Goal: Information Seeking & Learning: Find specific fact

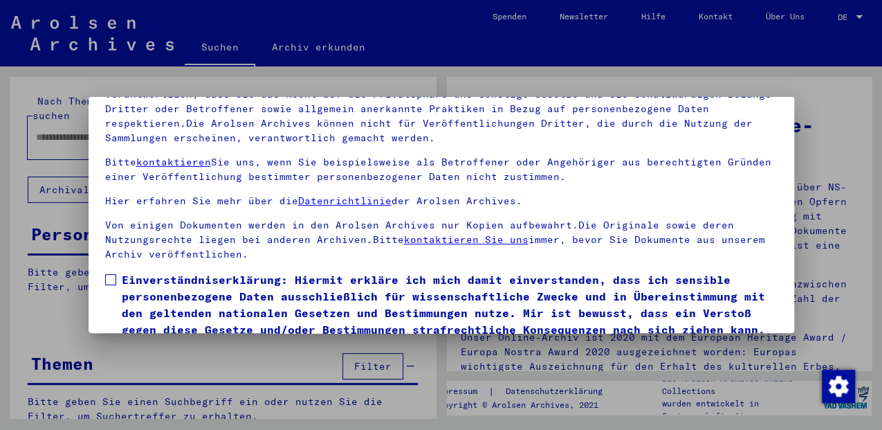
scroll to position [112, 0]
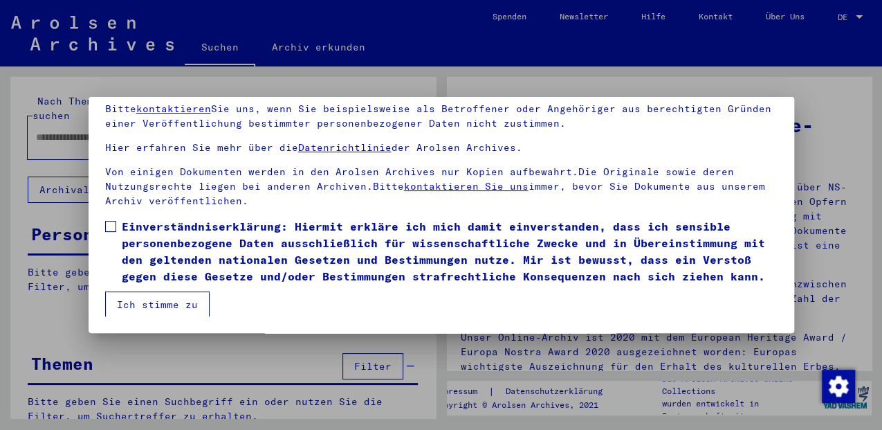
click at [105, 224] on span at bounding box center [110, 226] width 11 height 11
drag, startPoint x: 135, startPoint y: 301, endPoint x: 135, endPoint y: 209, distance: 92.0
click at [136, 301] on button "Ich stimme zu" at bounding box center [157, 304] width 104 height 26
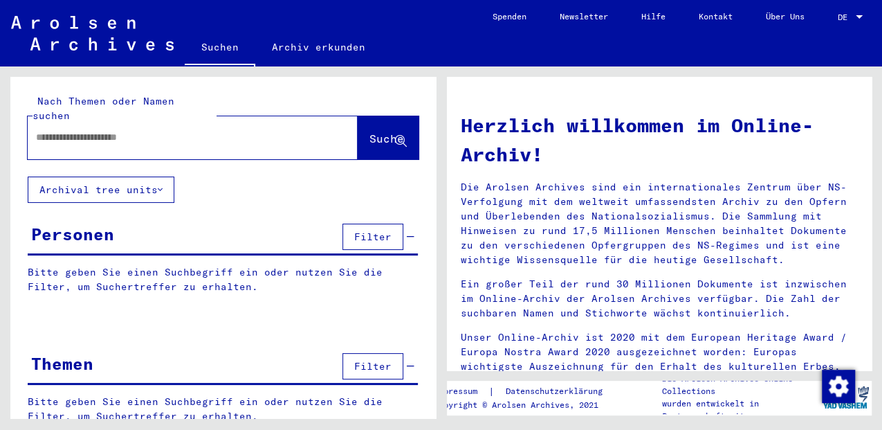
click at [138, 130] on input "text" at bounding box center [176, 137] width 280 height 15
click at [138, 130] on input "**********" at bounding box center [176, 137] width 280 height 15
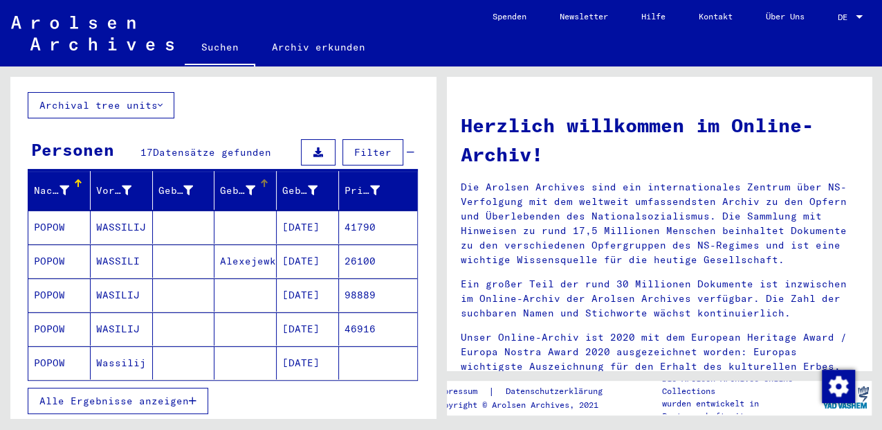
scroll to position [92, 0]
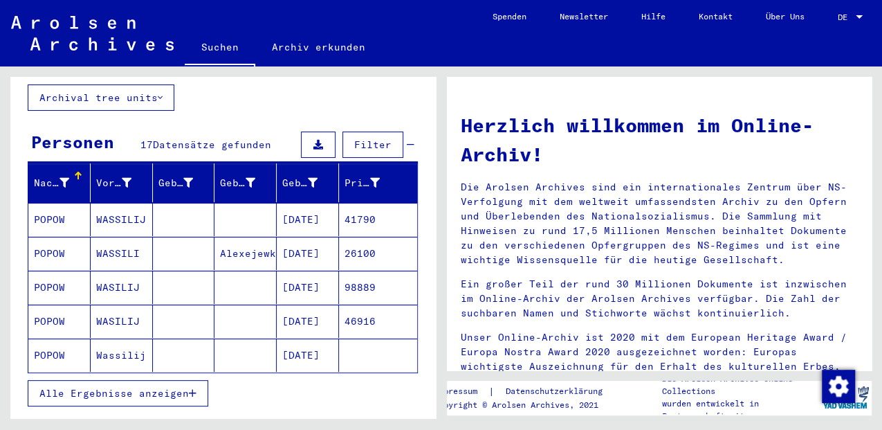
click at [297, 270] on mat-cell "[DATE]" at bounding box center [308, 286] width 62 height 33
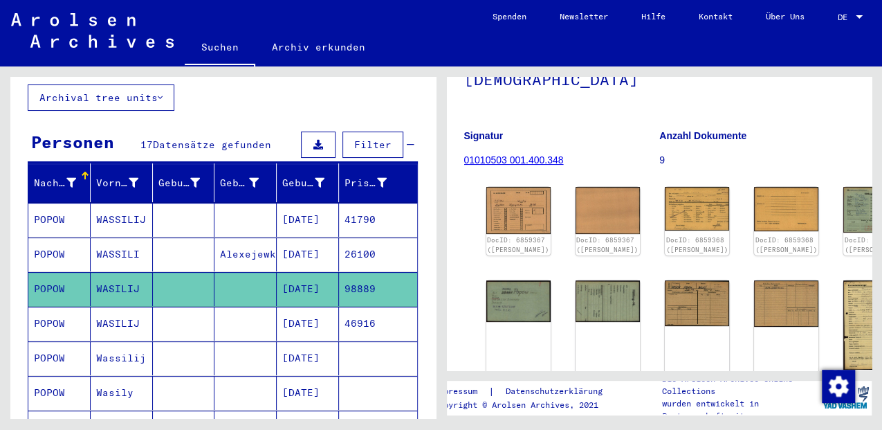
scroll to position [138, 0]
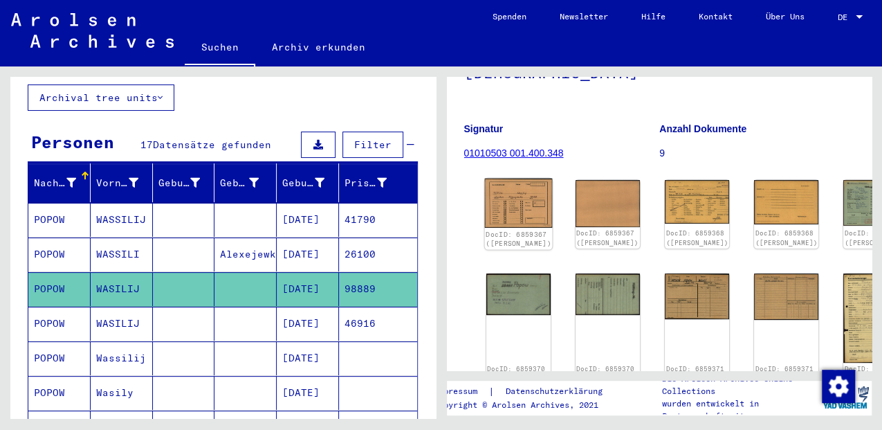
click at [491, 198] on img at bounding box center [518, 202] width 68 height 49
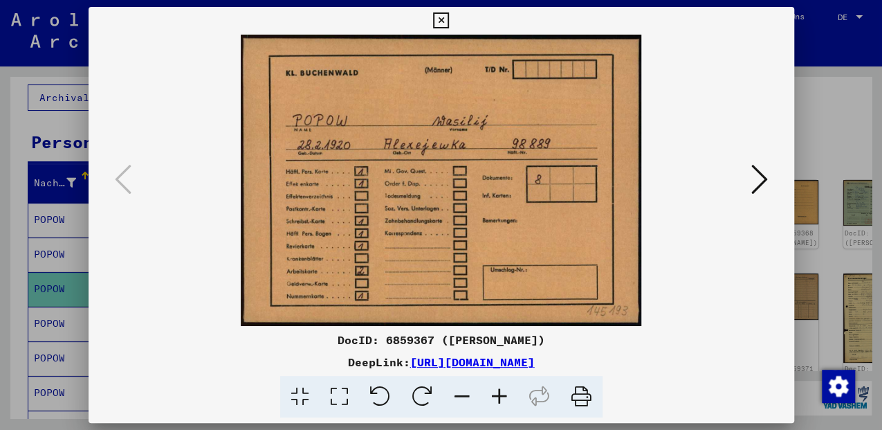
click at [758, 184] on icon at bounding box center [759, 179] width 17 height 33
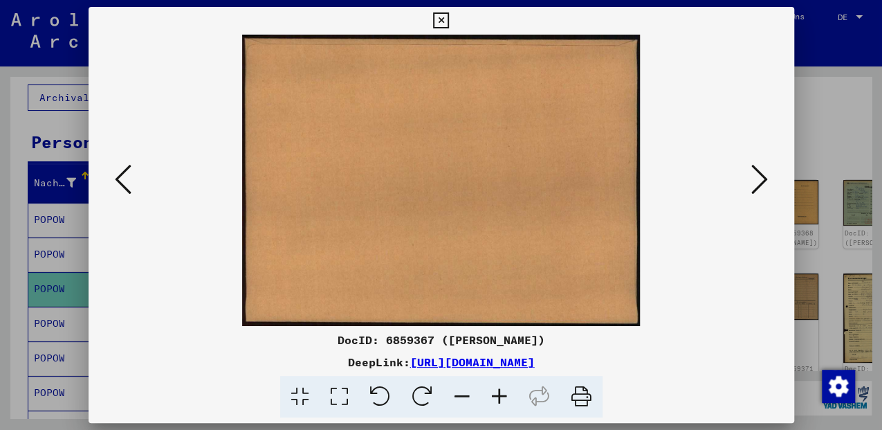
click at [758, 184] on icon at bounding box center [759, 179] width 17 height 33
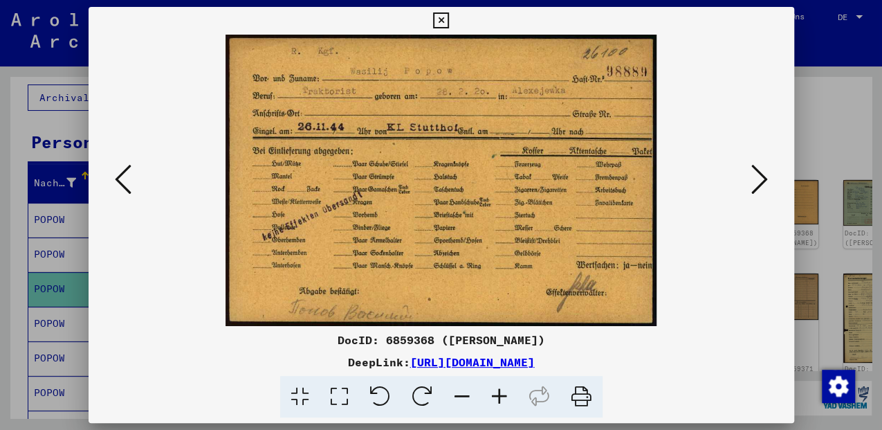
click at [758, 184] on icon at bounding box center [759, 179] width 17 height 33
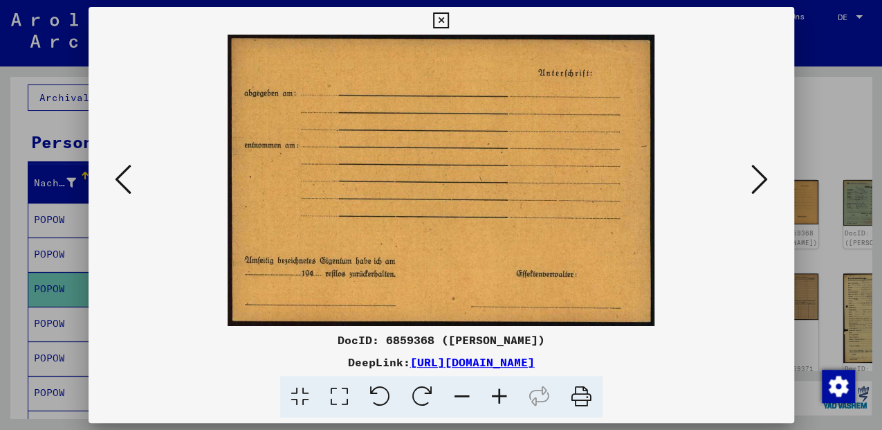
click at [758, 184] on icon at bounding box center [759, 179] width 17 height 33
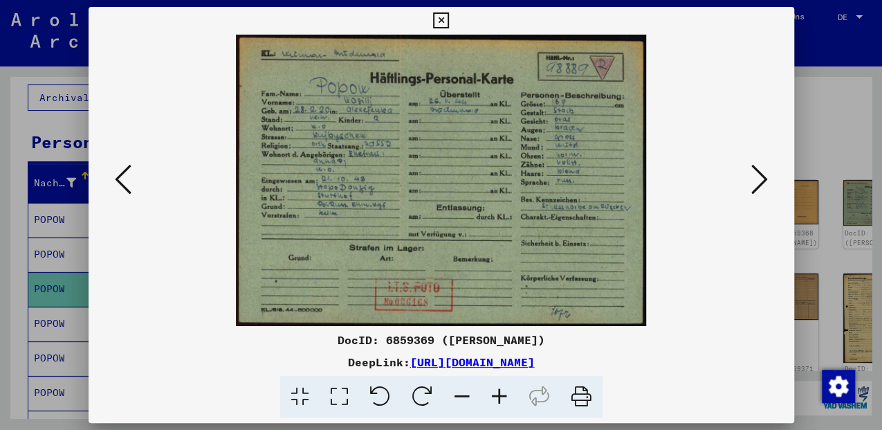
click at [335, 399] on icon at bounding box center [339, 397] width 39 height 42
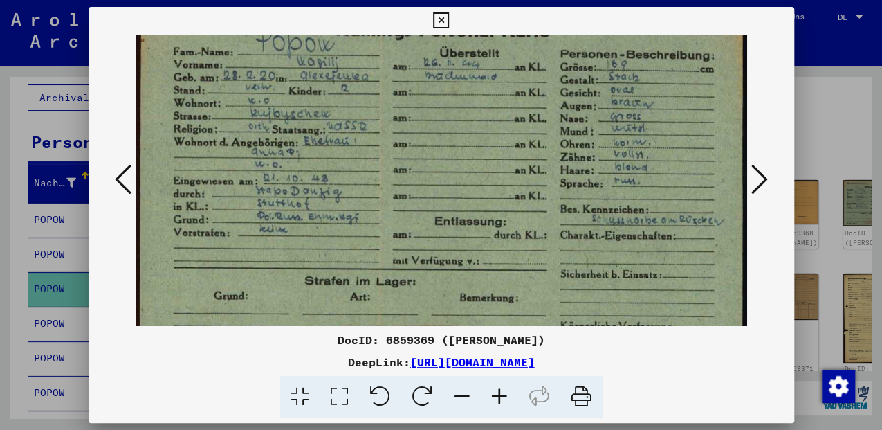
scroll to position [86, 0]
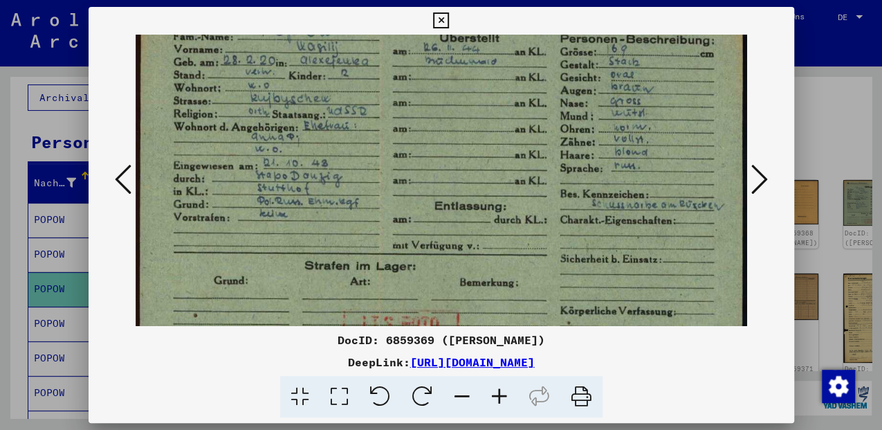
drag, startPoint x: 324, startPoint y: 252, endPoint x: 332, endPoint y: 172, distance: 81.3
click at [332, 172] on img at bounding box center [441, 166] width 611 height 434
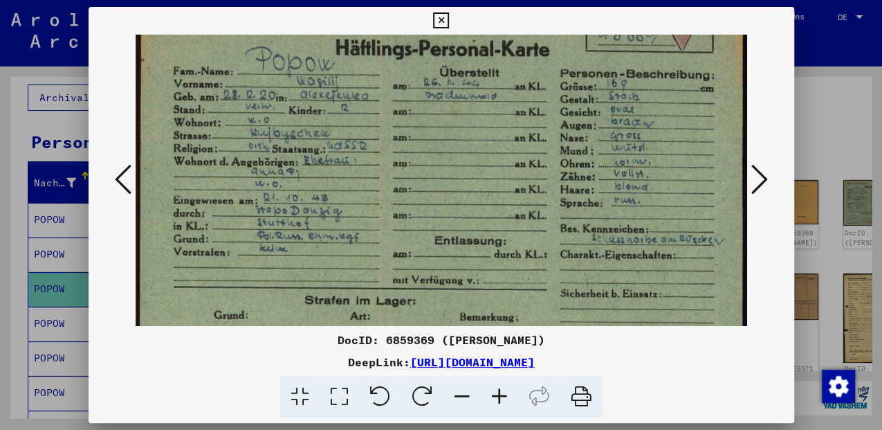
scroll to position [0, 0]
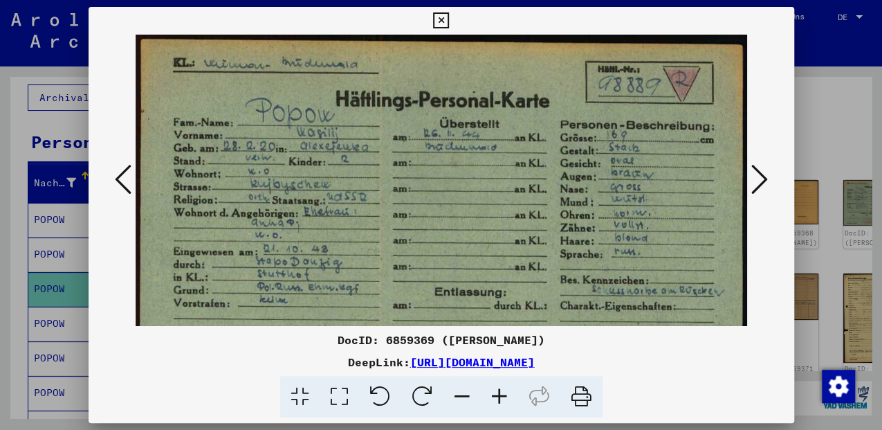
drag, startPoint x: 322, startPoint y: 144, endPoint x: 302, endPoint y: 270, distance: 128.3
click at [302, 270] on img at bounding box center [441, 252] width 611 height 434
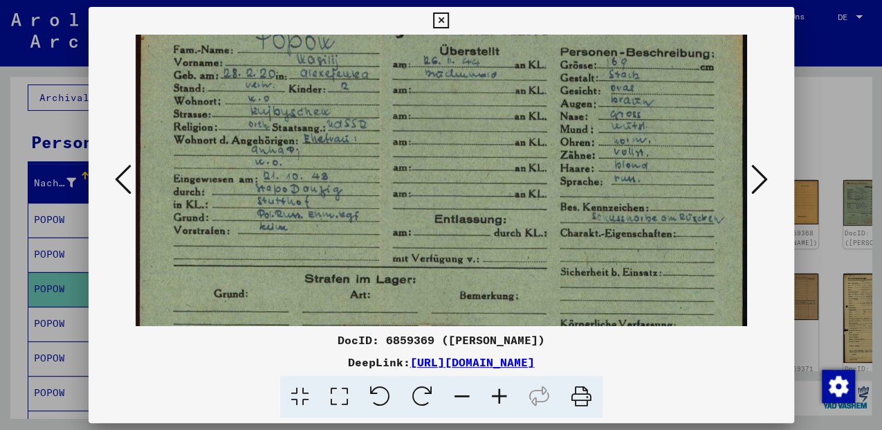
scroll to position [73, 0]
drag, startPoint x: 418, startPoint y: 194, endPoint x: 419, endPoint y: 156, distance: 37.4
click at [419, 156] on img at bounding box center [441, 178] width 611 height 434
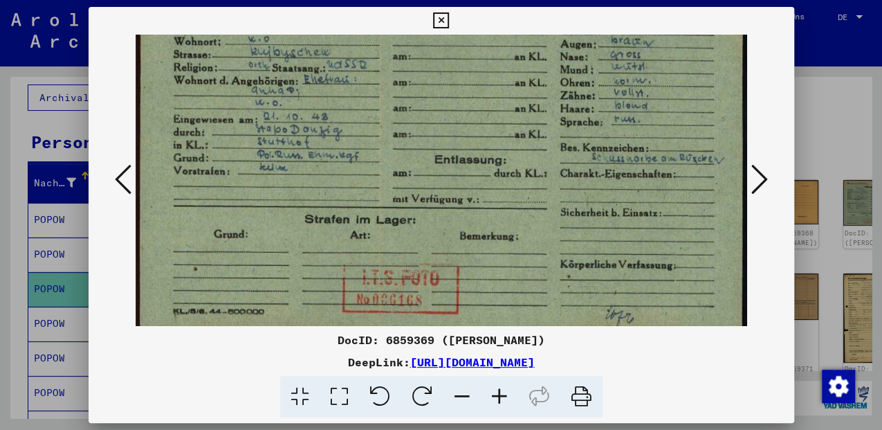
scroll to position [142, 0]
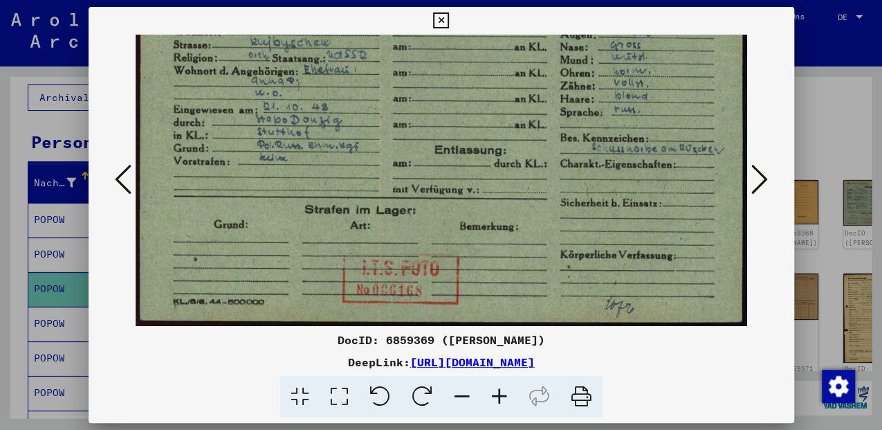
drag, startPoint x: 296, startPoint y: 255, endPoint x: 305, endPoint y: 188, distance: 67.0
click at [305, 188] on img at bounding box center [441, 110] width 611 height 434
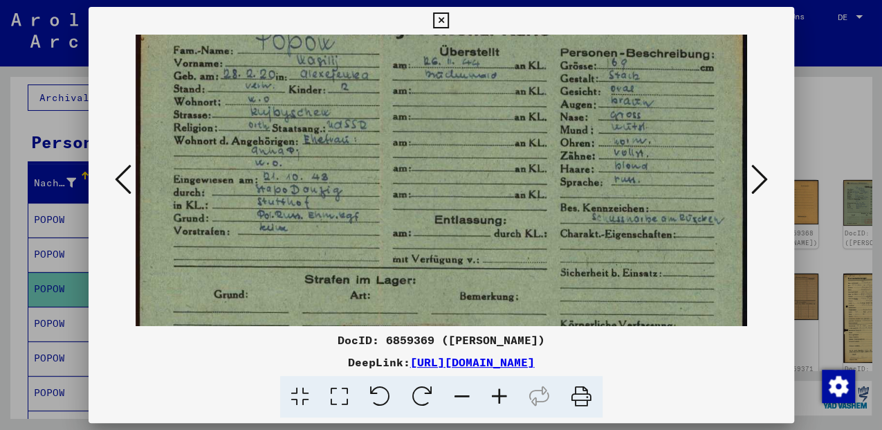
drag, startPoint x: 303, startPoint y: 177, endPoint x: 299, endPoint y: 247, distance: 70.0
click at [304, 243] on img at bounding box center [441, 180] width 611 height 434
click at [764, 181] on icon at bounding box center [759, 179] width 17 height 33
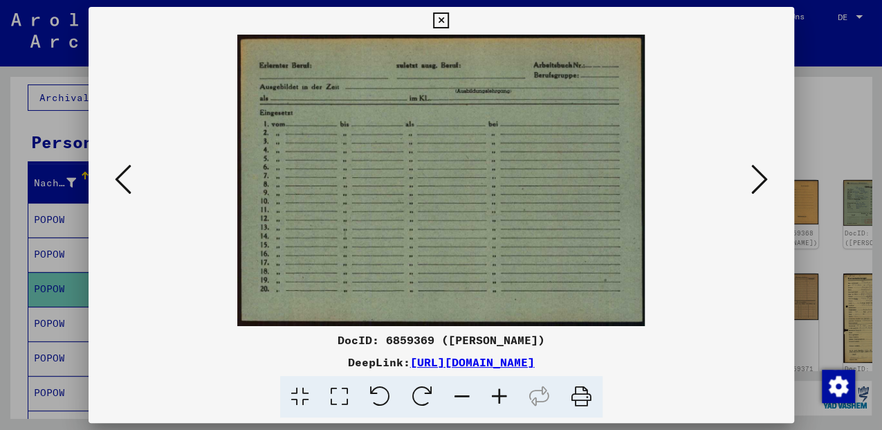
click at [764, 181] on icon at bounding box center [759, 179] width 17 height 33
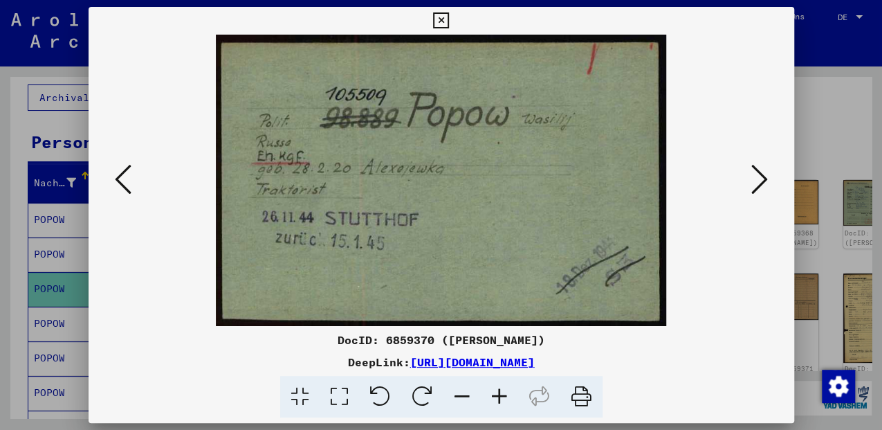
click at [757, 178] on icon at bounding box center [759, 179] width 17 height 33
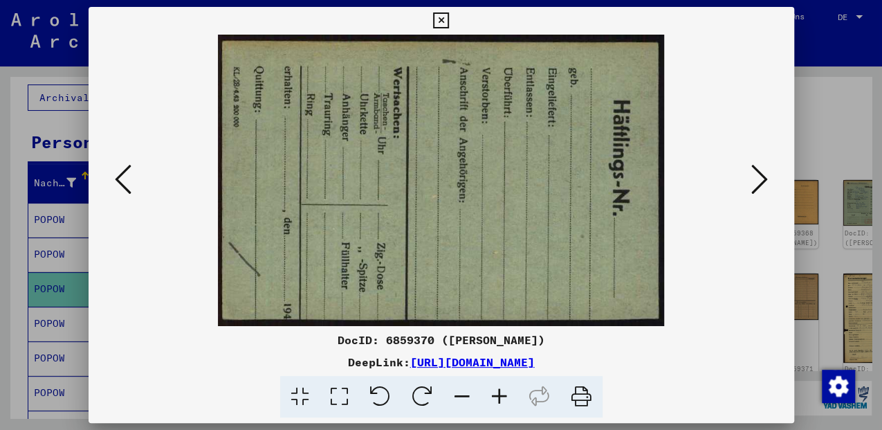
click at [756, 183] on icon at bounding box center [759, 179] width 17 height 33
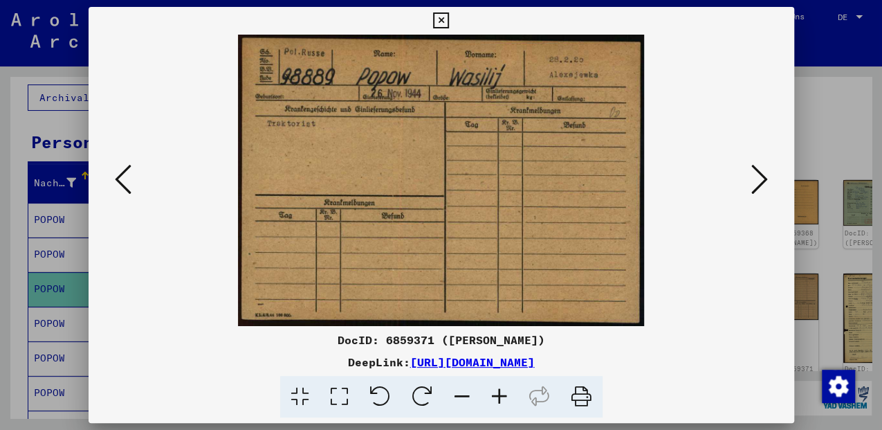
click at [756, 183] on icon at bounding box center [759, 179] width 17 height 33
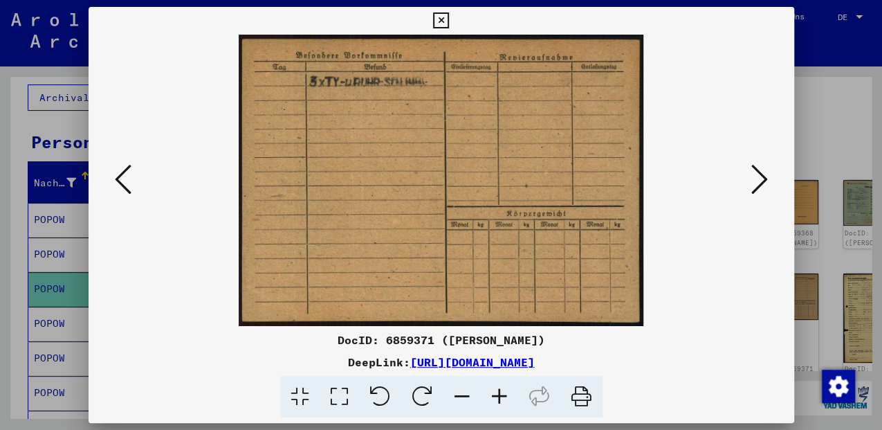
click at [122, 181] on icon at bounding box center [123, 179] width 17 height 33
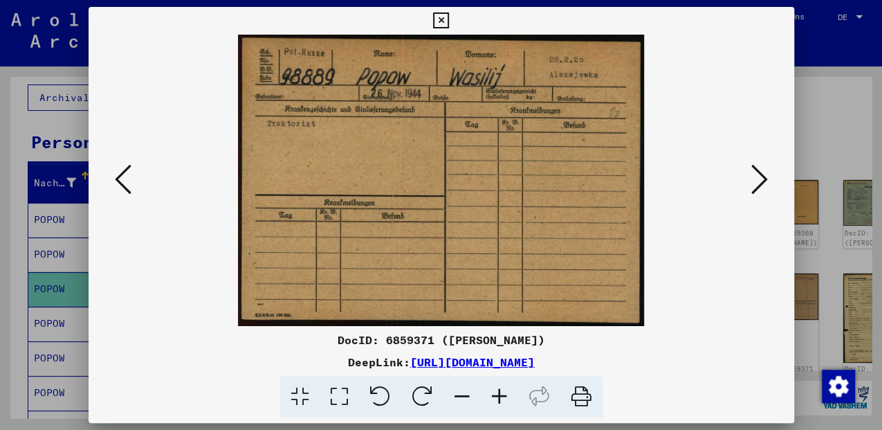
click at [122, 181] on icon at bounding box center [123, 179] width 17 height 33
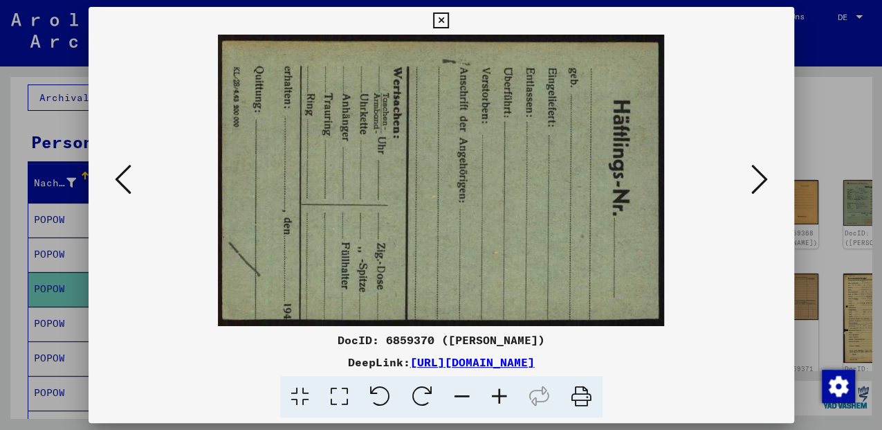
click at [122, 181] on icon at bounding box center [123, 179] width 17 height 33
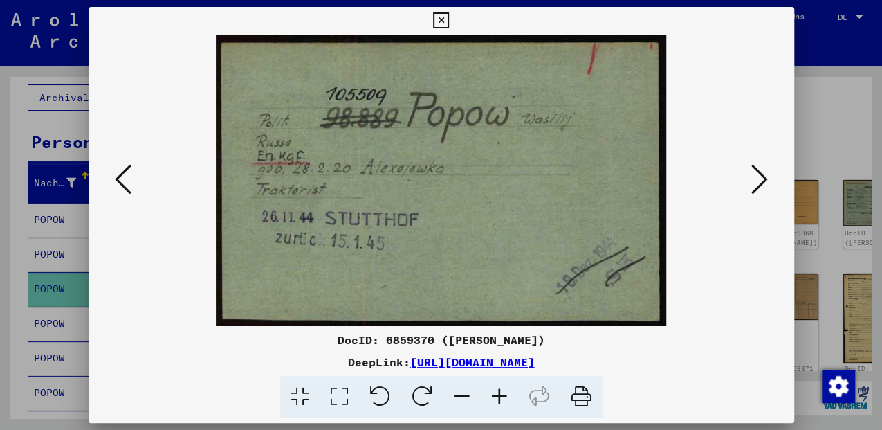
click at [113, 178] on button at bounding box center [123, 179] width 25 height 39
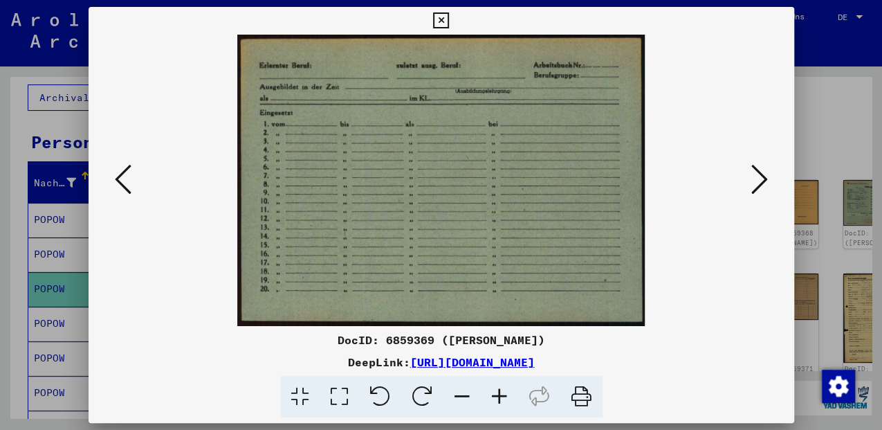
click at [117, 176] on icon at bounding box center [123, 179] width 17 height 33
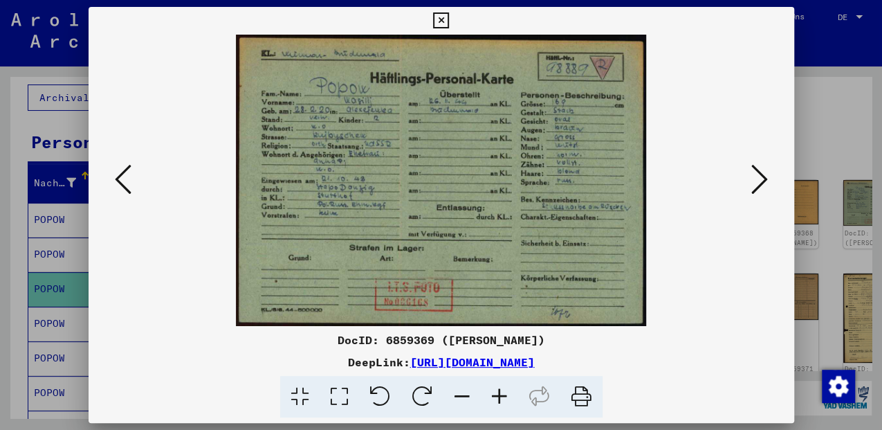
click at [338, 395] on icon at bounding box center [339, 397] width 39 height 42
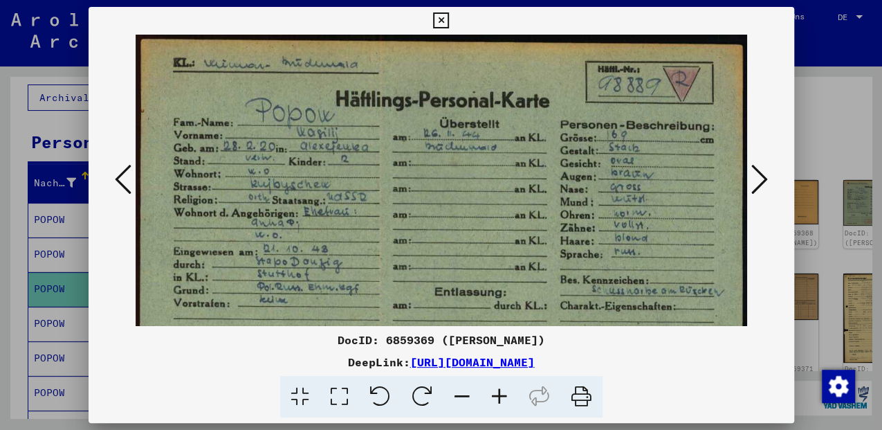
click at [439, 16] on icon at bounding box center [441, 20] width 16 height 17
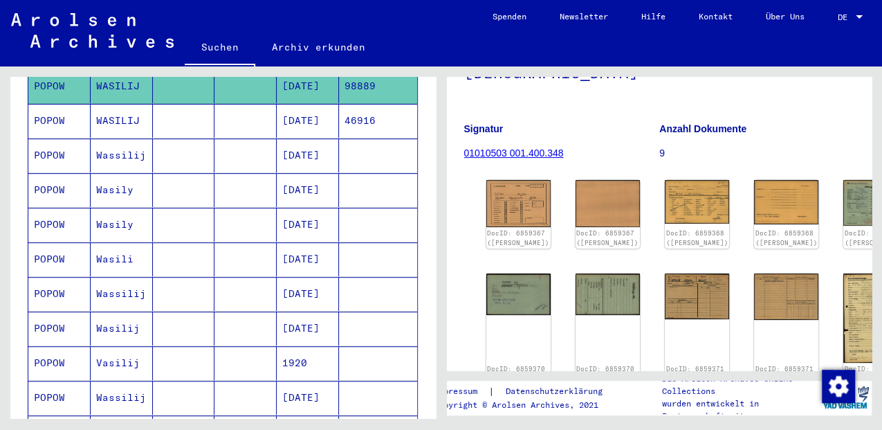
scroll to position [332, 0]
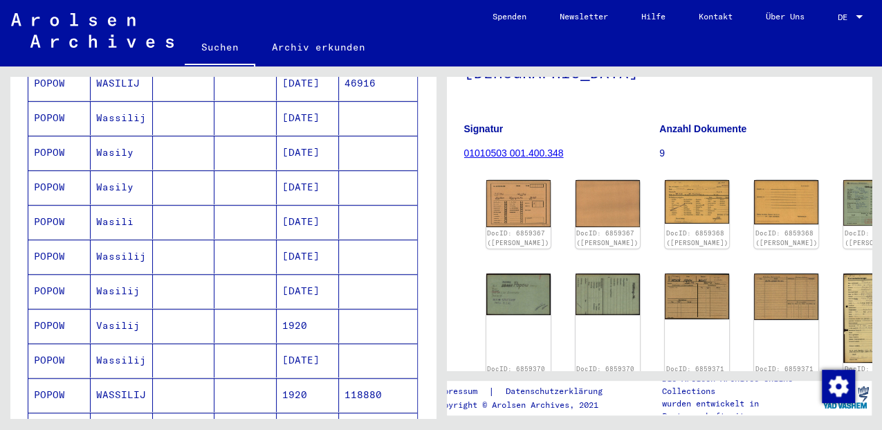
click at [290, 309] on mat-cell "1920" at bounding box center [308, 325] width 62 height 34
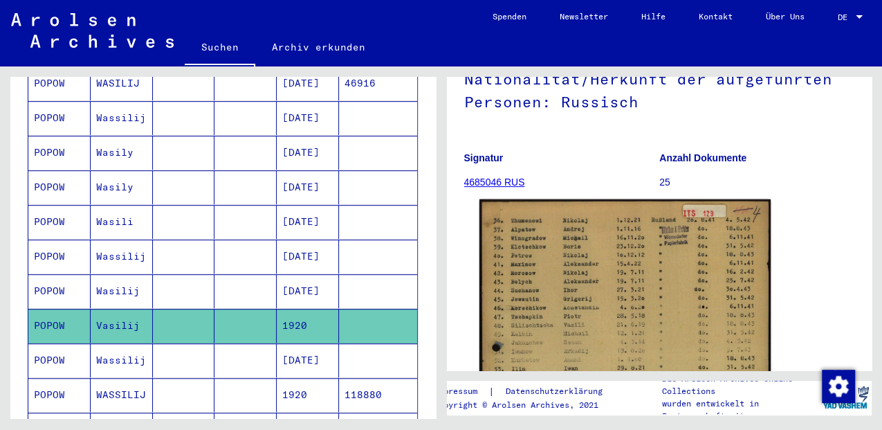
scroll to position [138, 0]
click at [575, 288] on img at bounding box center [624, 402] width 291 height 406
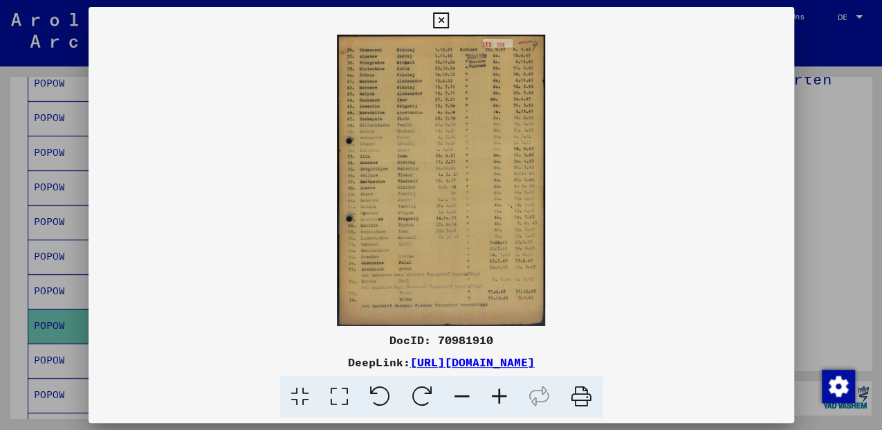
click at [338, 397] on icon at bounding box center [339, 397] width 39 height 42
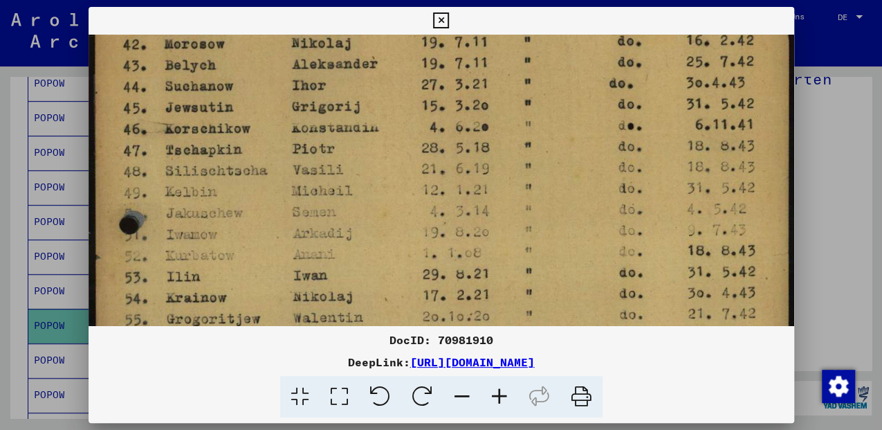
drag, startPoint x: 249, startPoint y: 238, endPoint x: 271, endPoint y: 72, distance: 167.5
click at [271, 72] on img at bounding box center [441, 357] width 705 height 985
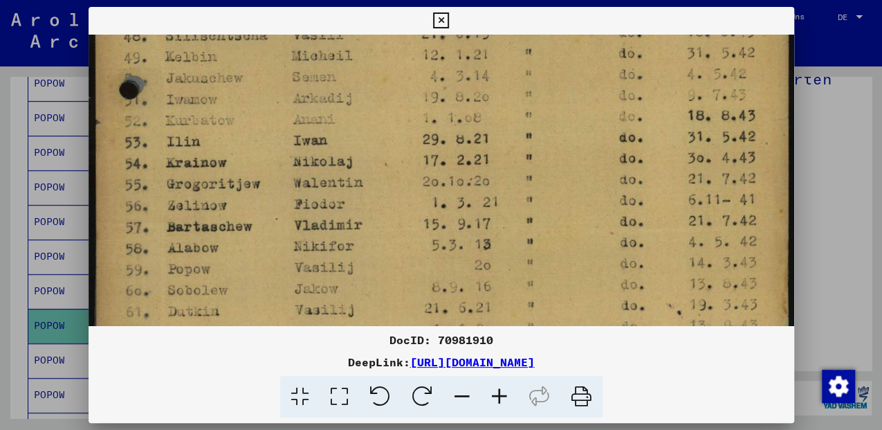
drag, startPoint x: 246, startPoint y: 245, endPoint x: 262, endPoint y: 115, distance: 131.1
click at [262, 115] on img at bounding box center [441, 222] width 705 height 985
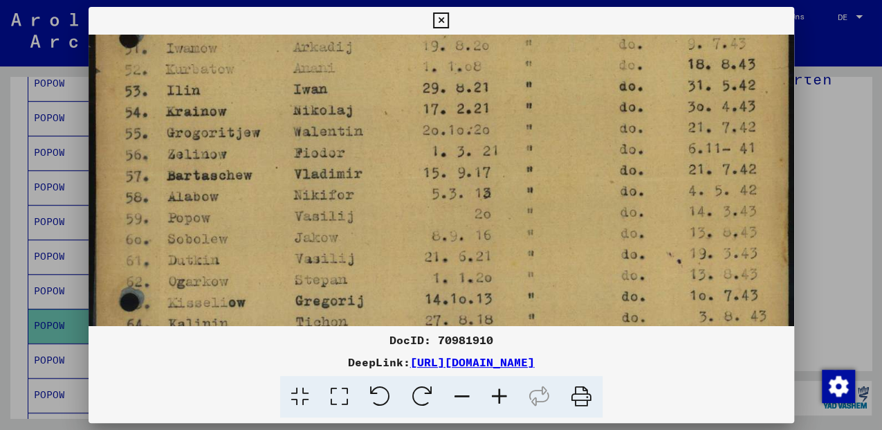
scroll to position [361, 0]
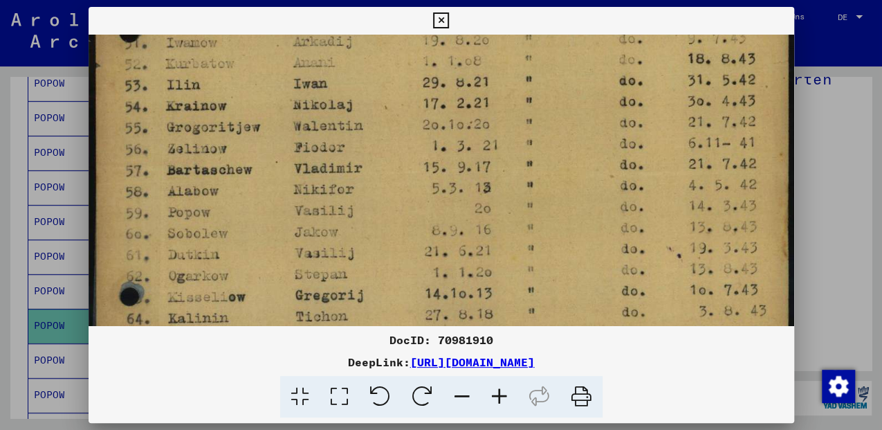
drag, startPoint x: 235, startPoint y: 267, endPoint x: 238, endPoint y: 212, distance: 55.4
click at [238, 212] on img at bounding box center [441, 166] width 705 height 985
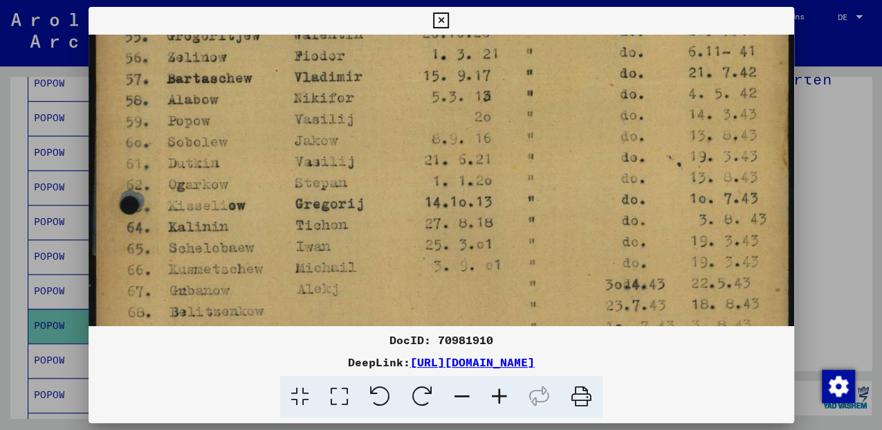
drag, startPoint x: 661, startPoint y: 228, endPoint x: 661, endPoint y: 138, distance: 89.9
click at [661, 138] on img at bounding box center [441, 74] width 705 height 985
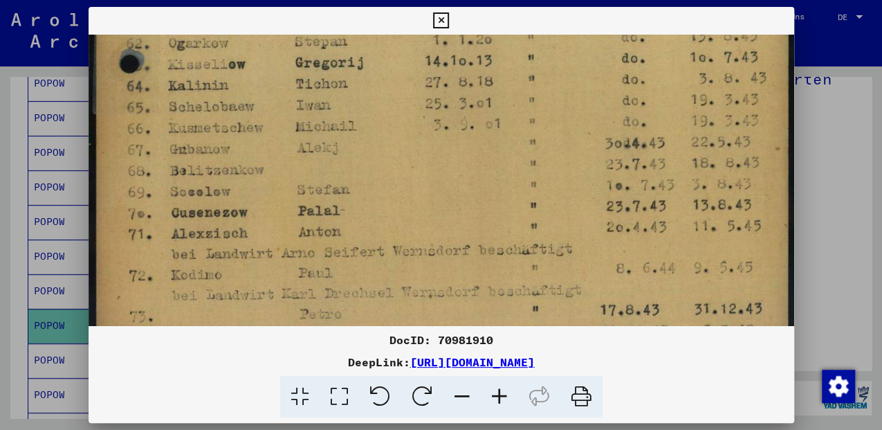
drag, startPoint x: 564, startPoint y: 261, endPoint x: 548, endPoint y: 165, distance: 97.6
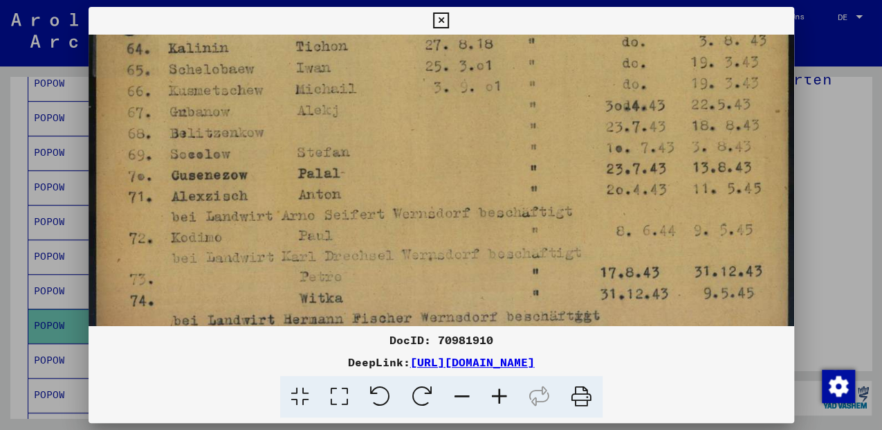
drag, startPoint x: 531, startPoint y: 271, endPoint x: 528, endPoint y: 242, distance: 29.3
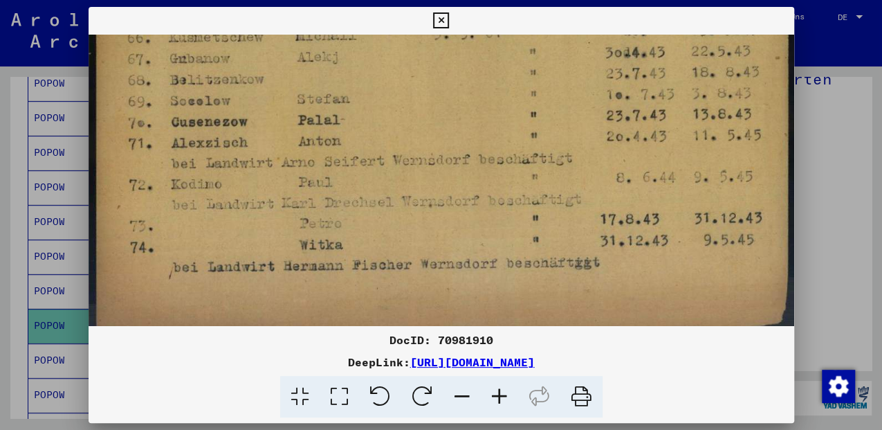
scroll to position [693, 0]
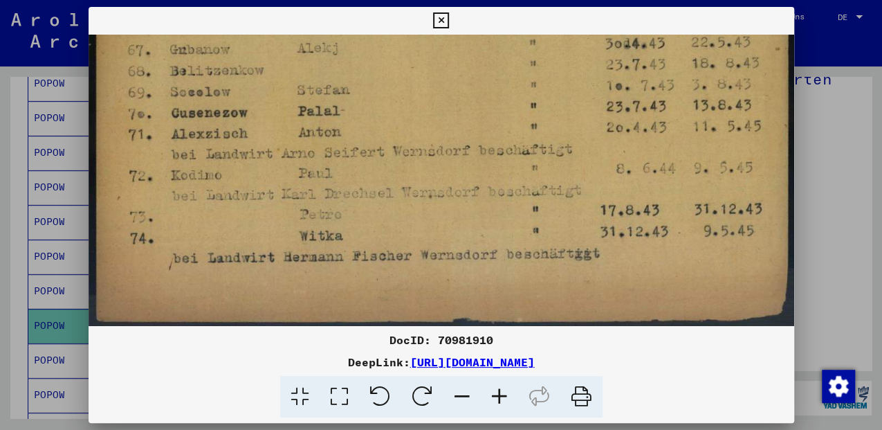
drag, startPoint x: 300, startPoint y: 279, endPoint x: 308, endPoint y: 163, distance: 115.8
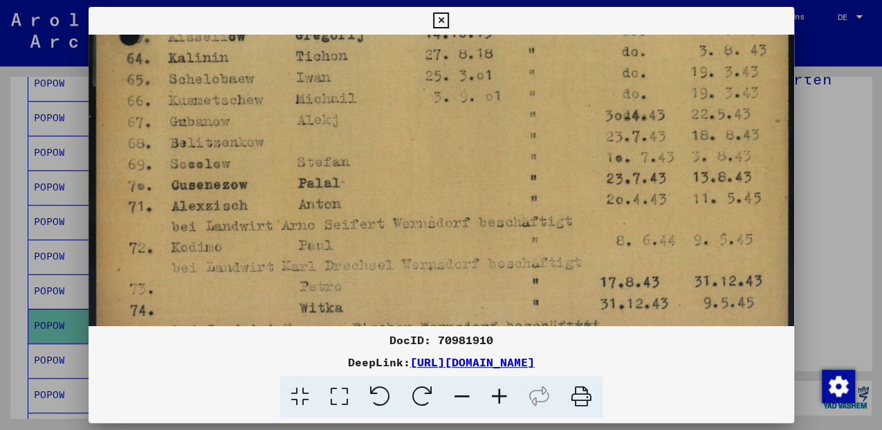
scroll to position [622, 0]
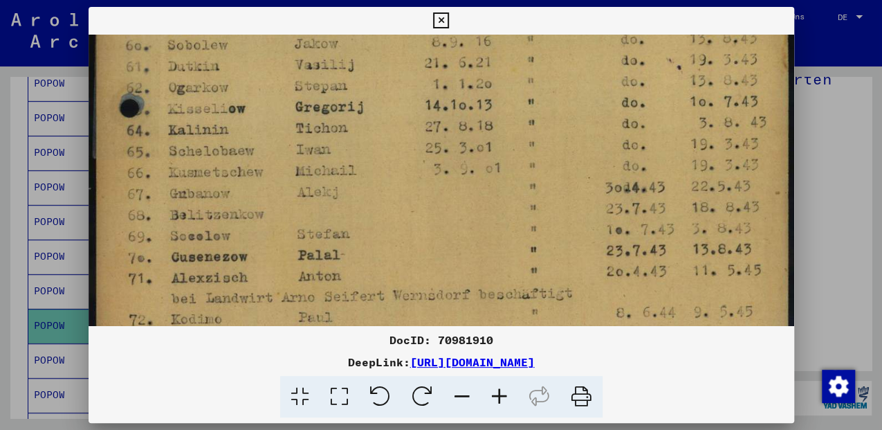
drag, startPoint x: 390, startPoint y: 118, endPoint x: 365, endPoint y: 271, distance: 154.9
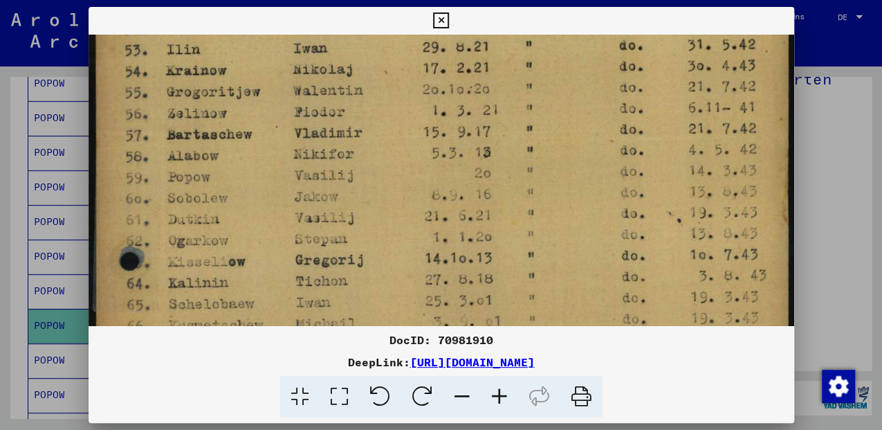
drag, startPoint x: 537, startPoint y: 131, endPoint x: 531, endPoint y: 249, distance: 117.7
click at [502, 358] on div "DocID: 70981910 DeepLink: [URL][DOMAIN_NAME]" at bounding box center [441, 212] width 705 height 411
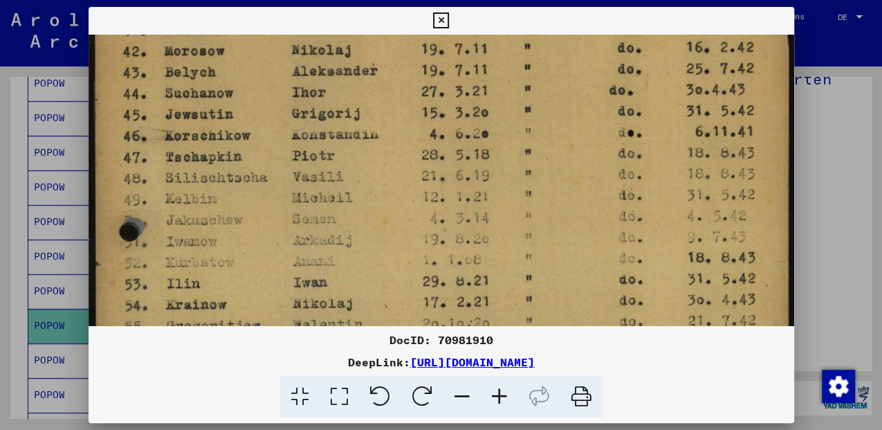
drag, startPoint x: 548, startPoint y: 193, endPoint x: 515, endPoint y: 324, distance: 135.5
click at [515, 324] on img at bounding box center [441, 364] width 705 height 985
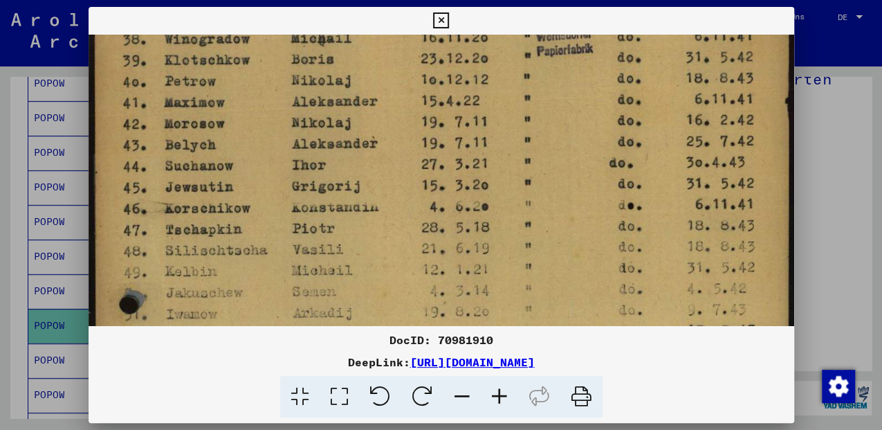
scroll to position [0, 0]
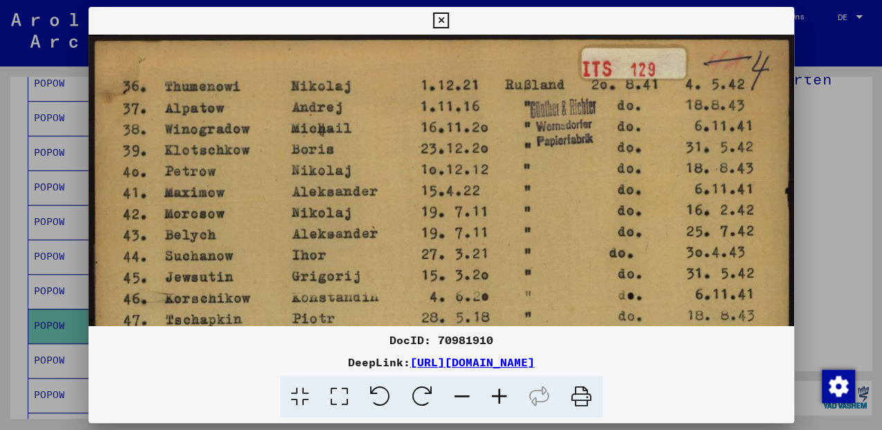
drag, startPoint x: 553, startPoint y: 140, endPoint x: 509, endPoint y: 311, distance: 177.0
drag, startPoint x: 443, startPoint y: 18, endPoint x: 430, endPoint y: 75, distance: 58.1
click at [443, 18] on icon at bounding box center [441, 20] width 16 height 17
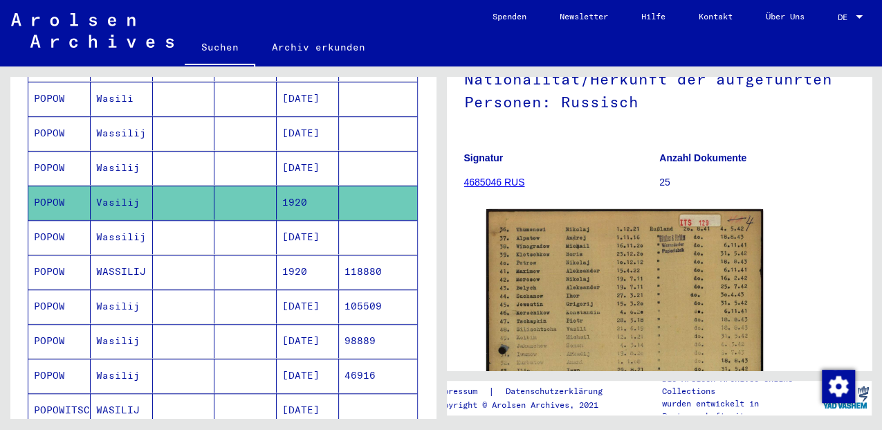
scroll to position [470, 0]
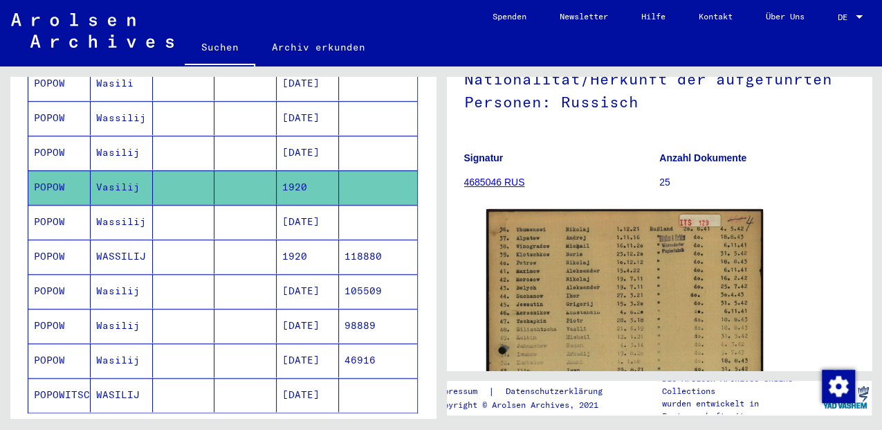
click at [289, 239] on mat-cell "1920" at bounding box center [308, 256] width 62 height 34
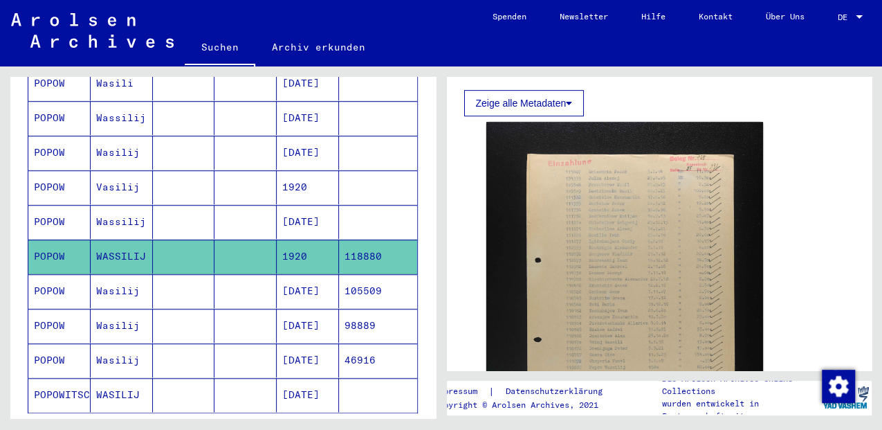
scroll to position [322, 0]
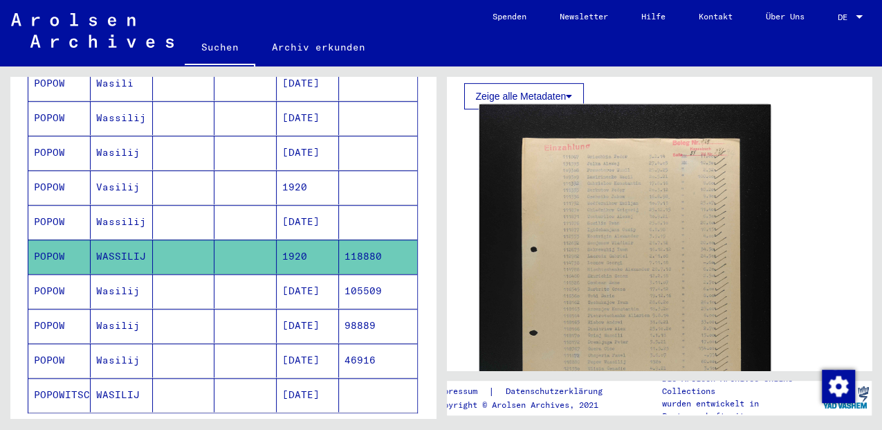
click at [582, 264] on img at bounding box center [624, 322] width 291 height 437
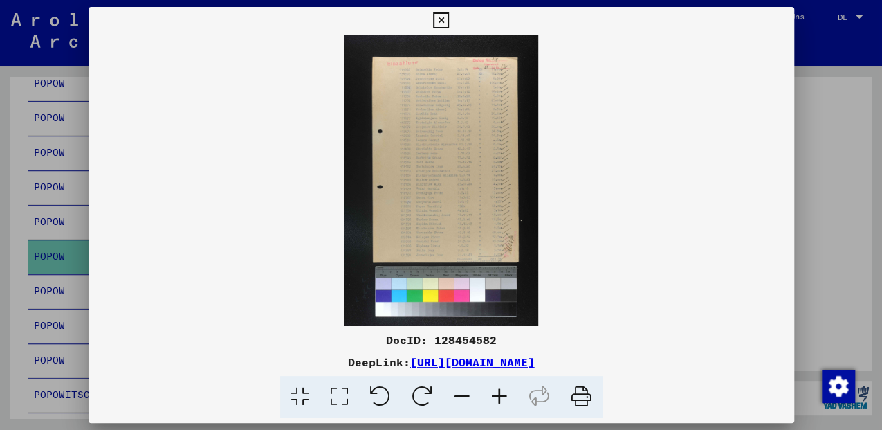
click at [339, 391] on icon at bounding box center [339, 397] width 39 height 42
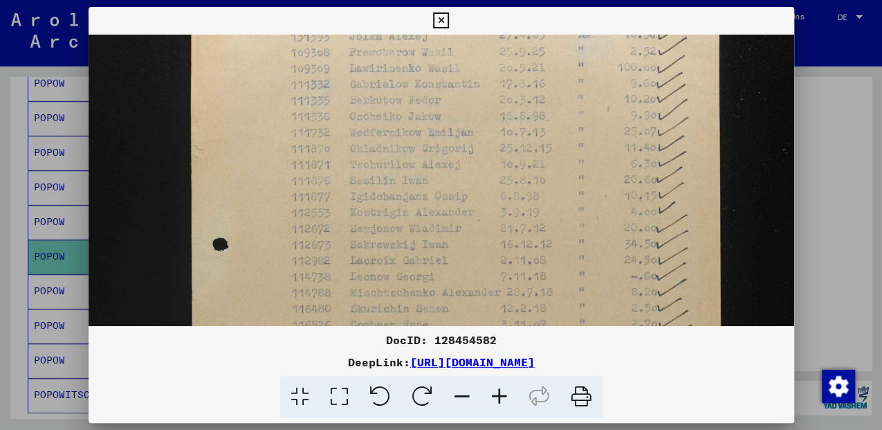
scroll to position [142, 0]
drag, startPoint x: 371, startPoint y: 279, endPoint x: 375, endPoint y: 144, distance: 135.6
click at [375, 144] on img at bounding box center [441, 422] width 705 height 1060
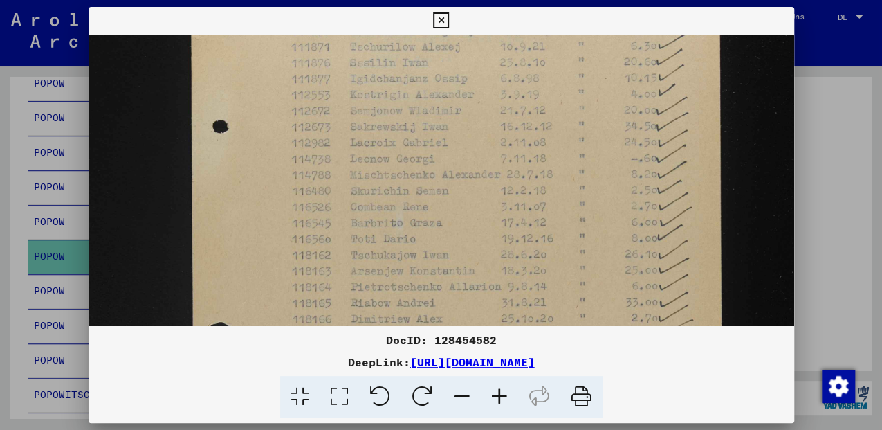
drag, startPoint x: 360, startPoint y: 293, endPoint x: 357, endPoint y: 178, distance: 114.9
click at [357, 178] on img at bounding box center [441, 305] width 705 height 1060
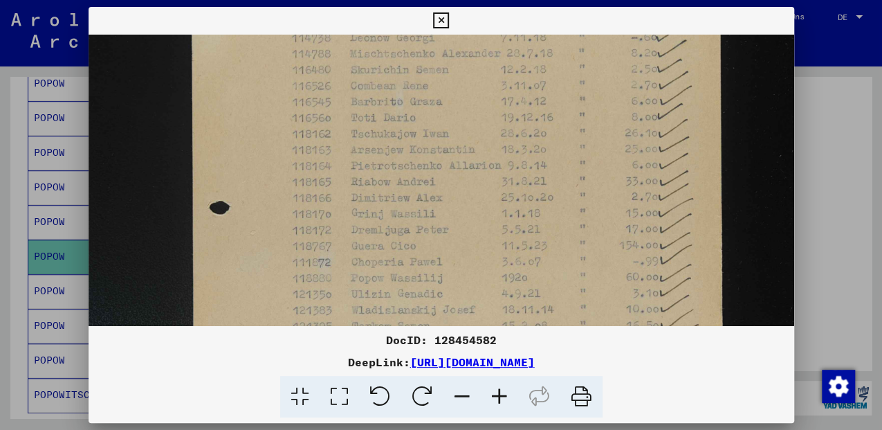
drag, startPoint x: 364, startPoint y: 270, endPoint x: 379, endPoint y: 149, distance: 122.7
click at [379, 149] on img at bounding box center [441, 184] width 705 height 1060
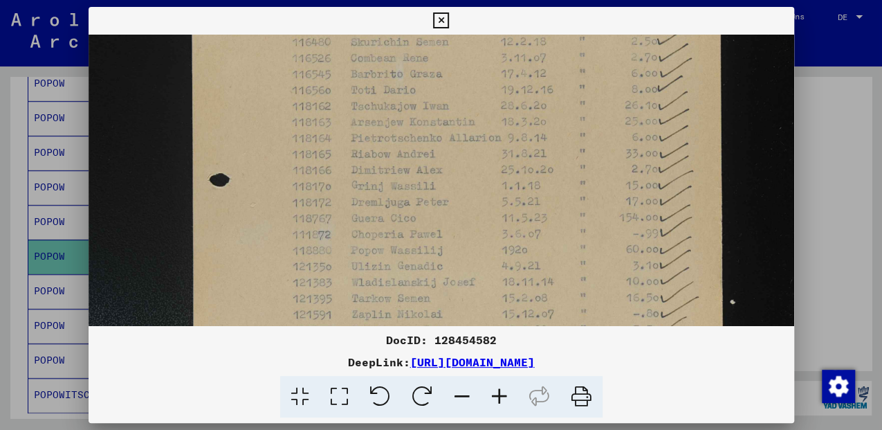
scroll to position [420, 0]
drag, startPoint x: 378, startPoint y: 307, endPoint x: 378, endPoint y: 278, distance: 29.0
click at [378, 278] on img at bounding box center [441, 145] width 705 height 1060
click at [440, 21] on icon at bounding box center [441, 20] width 16 height 17
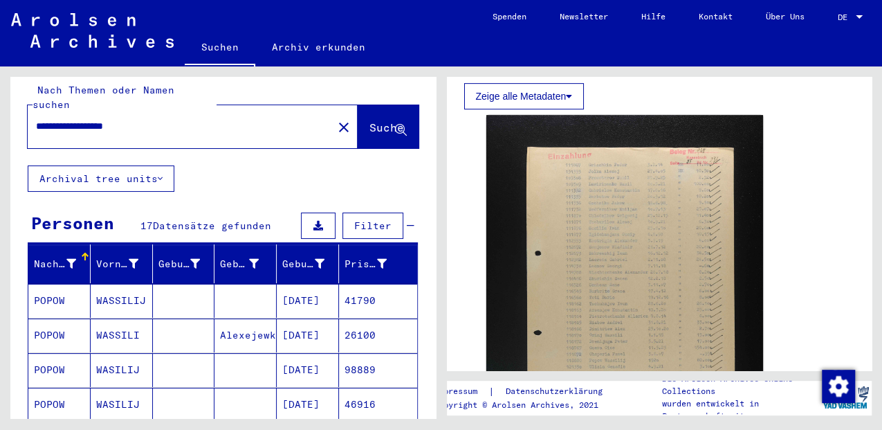
scroll to position [10, 0]
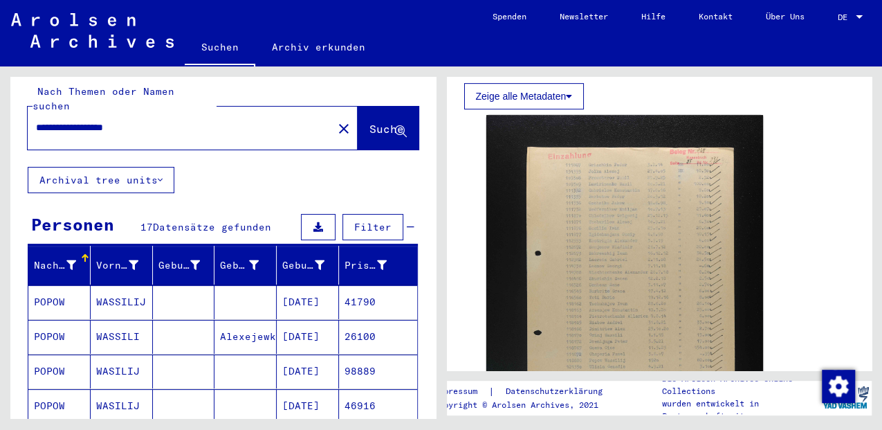
drag, startPoint x: 127, startPoint y: 112, endPoint x: 214, endPoint y: 128, distance: 88.6
click at [214, 128] on div "**********" at bounding box center [176, 127] width 297 height 31
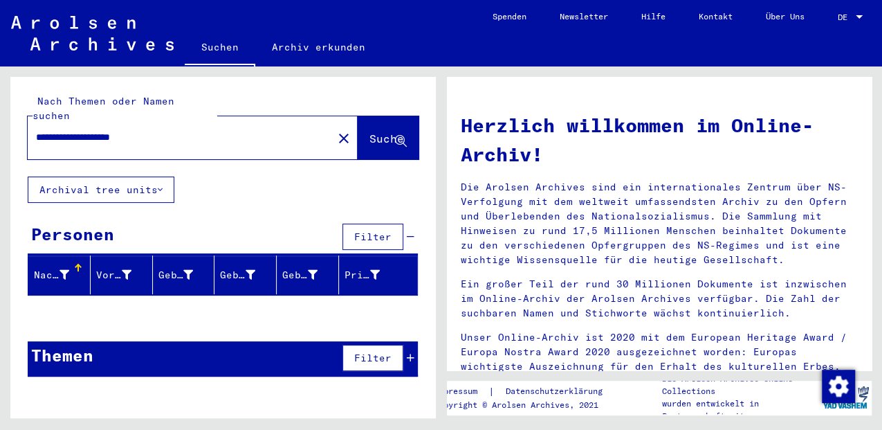
drag, startPoint x: 126, startPoint y: 124, endPoint x: 180, endPoint y: 124, distance: 54.0
click at [180, 130] on input "**********" at bounding box center [176, 137] width 280 height 15
type input "**********"
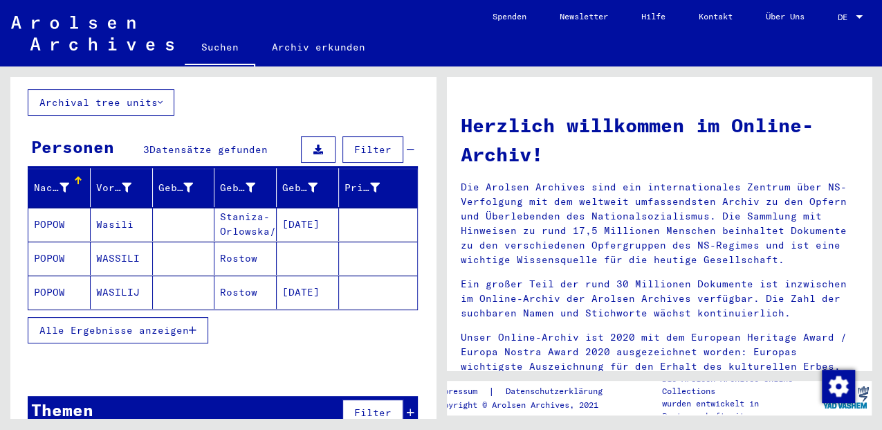
scroll to position [96, 0]
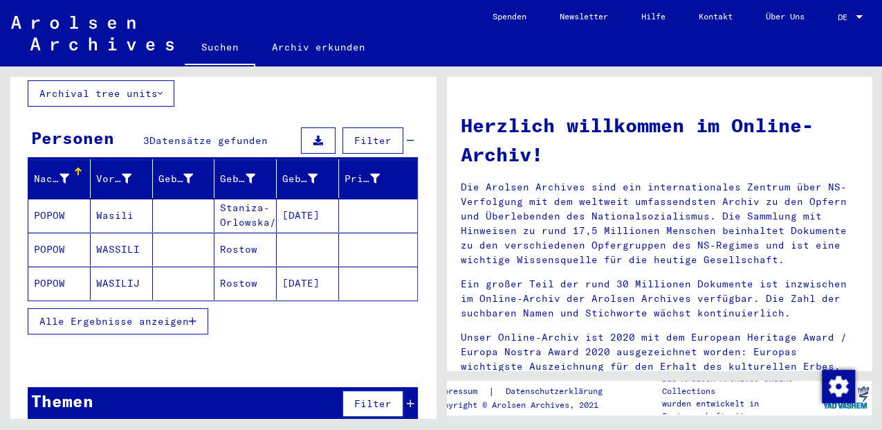
click at [73, 239] on mat-cell "POPOW" at bounding box center [59, 248] width 62 height 33
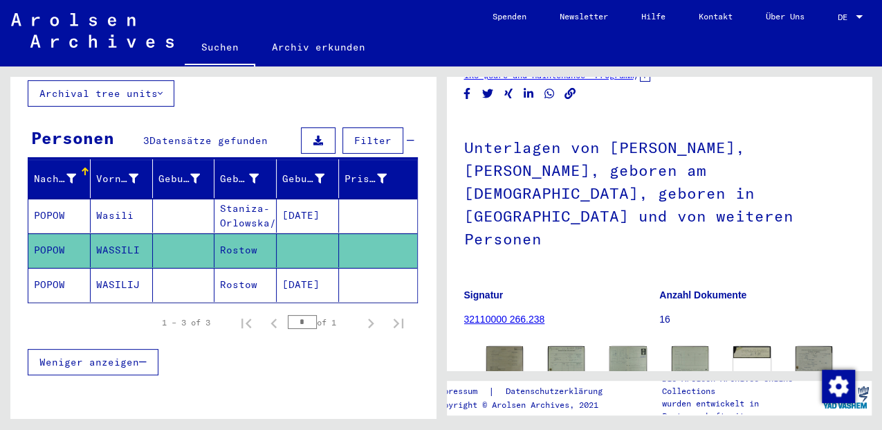
scroll to position [138, 0]
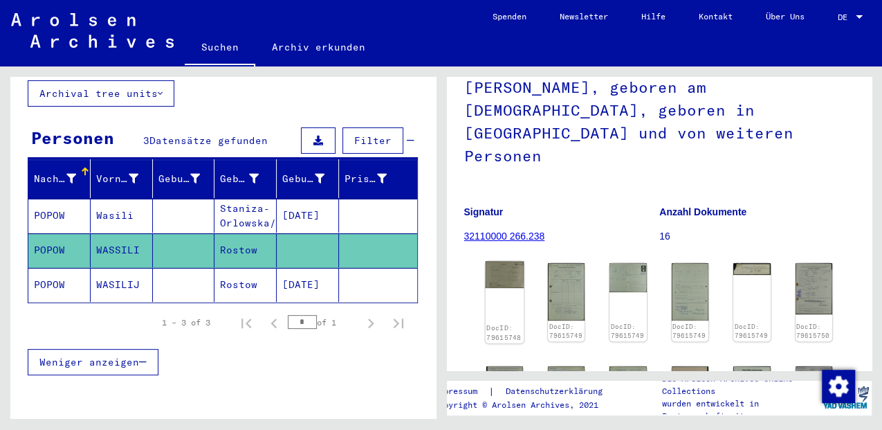
click at [497, 261] on img at bounding box center [504, 274] width 39 height 27
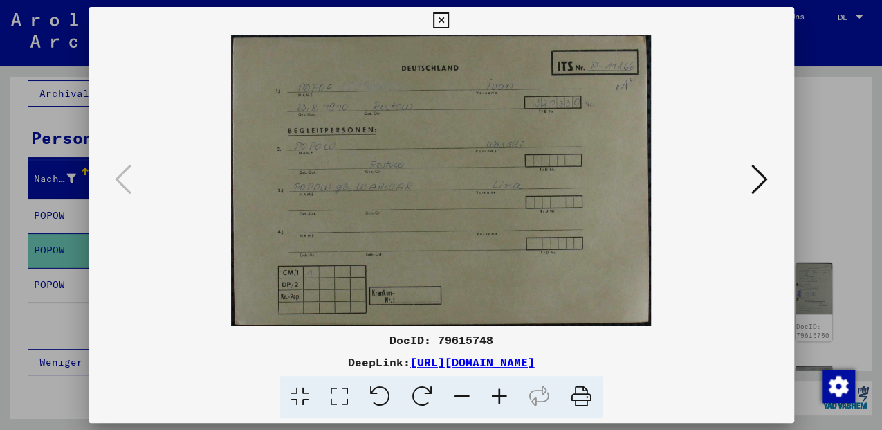
click at [336, 403] on icon at bounding box center [339, 397] width 39 height 42
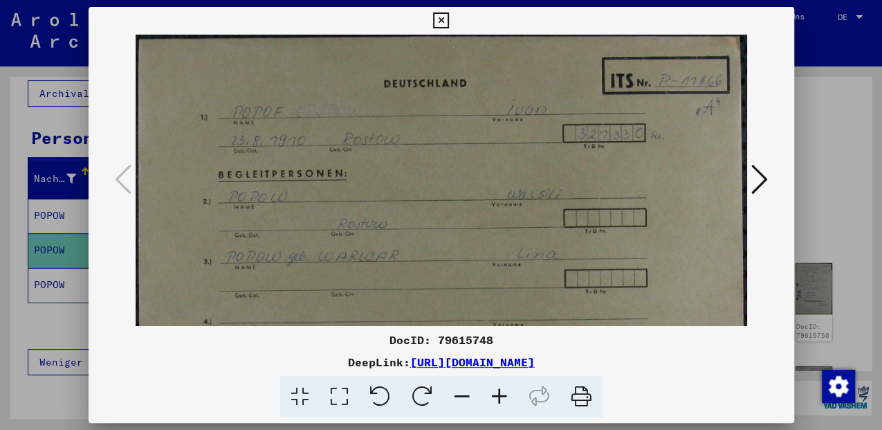
click at [434, 21] on icon at bounding box center [441, 20] width 16 height 17
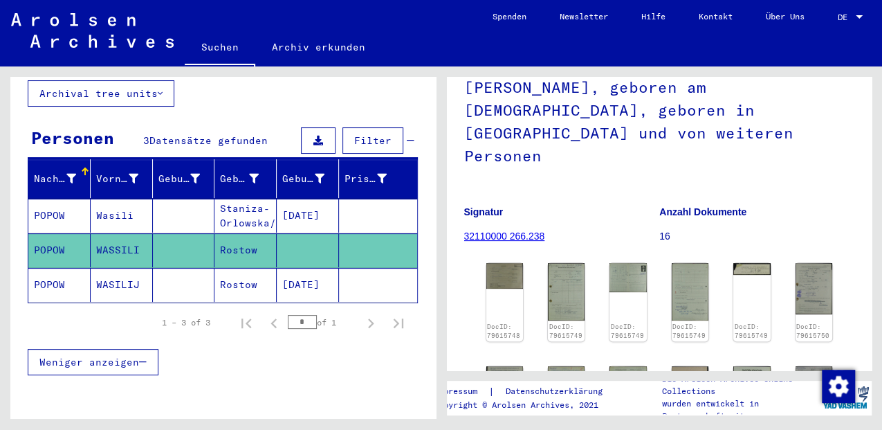
click at [255, 199] on mat-cell "Staniza-Orlowska/[GEOGRAPHIC_DATA]" at bounding box center [245, 216] width 62 height 34
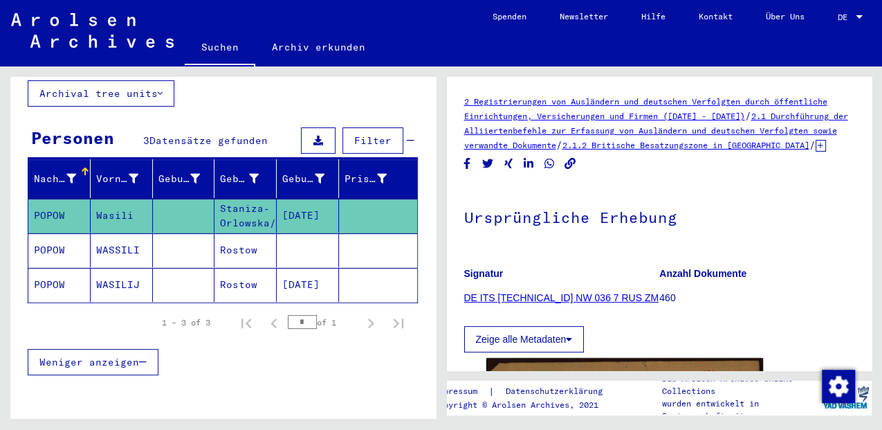
scroll to position [230, 0]
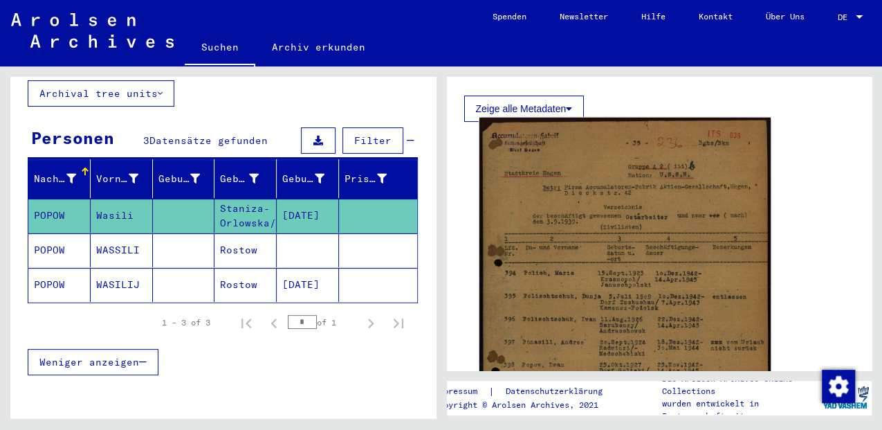
click at [595, 281] on img at bounding box center [624, 321] width 291 height 406
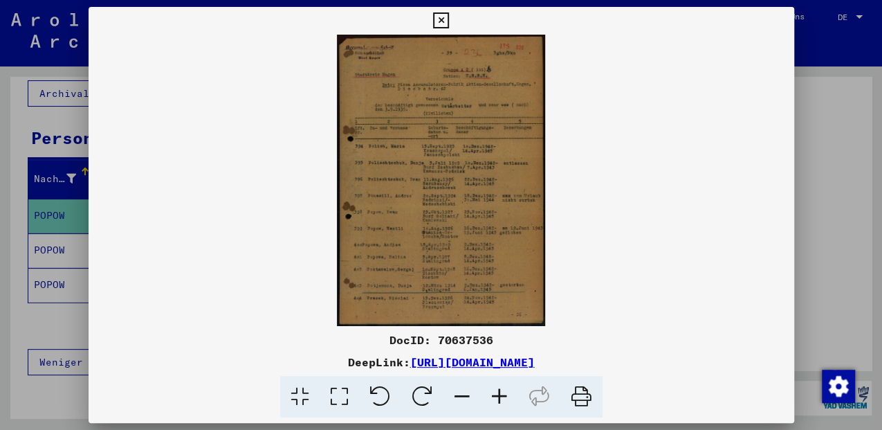
click at [338, 398] on icon at bounding box center [339, 397] width 39 height 42
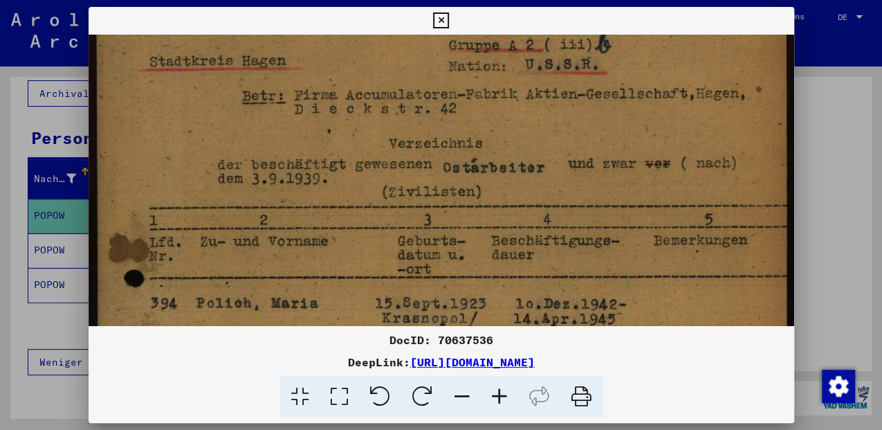
drag, startPoint x: 422, startPoint y: 249, endPoint x: 421, endPoint y: 141, distance: 107.9
click at [421, 141] on img at bounding box center [441, 418] width 705 height 985
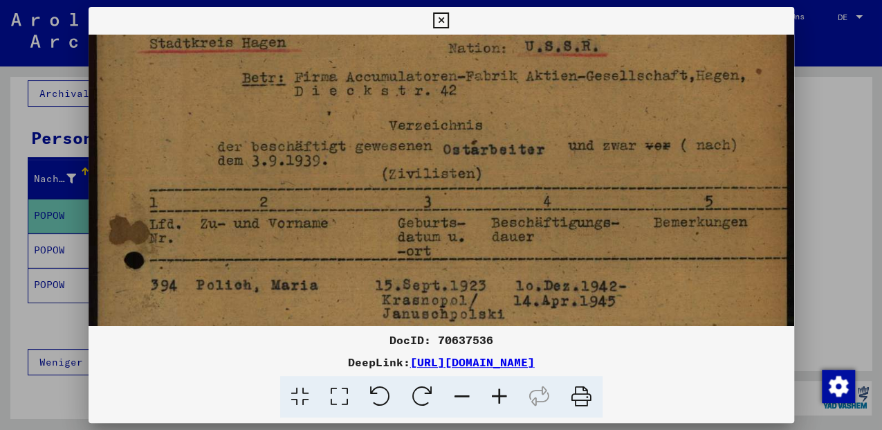
drag, startPoint x: 369, startPoint y: 241, endPoint x: 371, endPoint y: 225, distance: 16.0
click at [371, 225] on img at bounding box center [441, 400] width 705 height 985
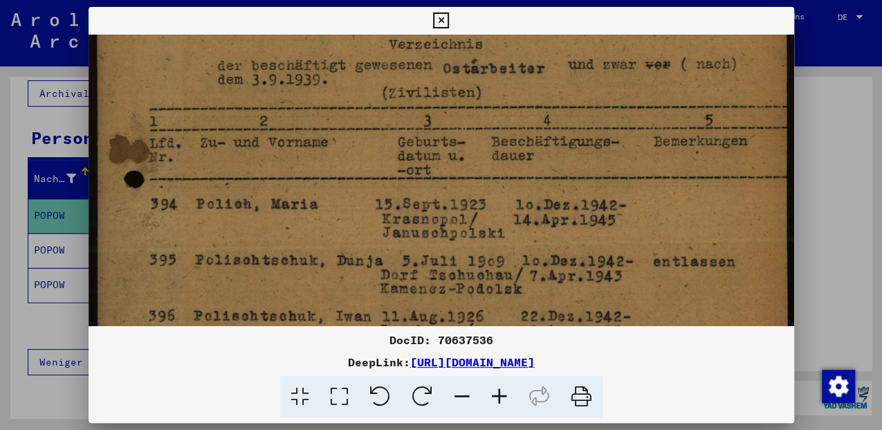
drag, startPoint x: 325, startPoint y: 226, endPoint x: 334, endPoint y: 169, distance: 58.1
click at [334, 169] on img at bounding box center [441, 319] width 705 height 985
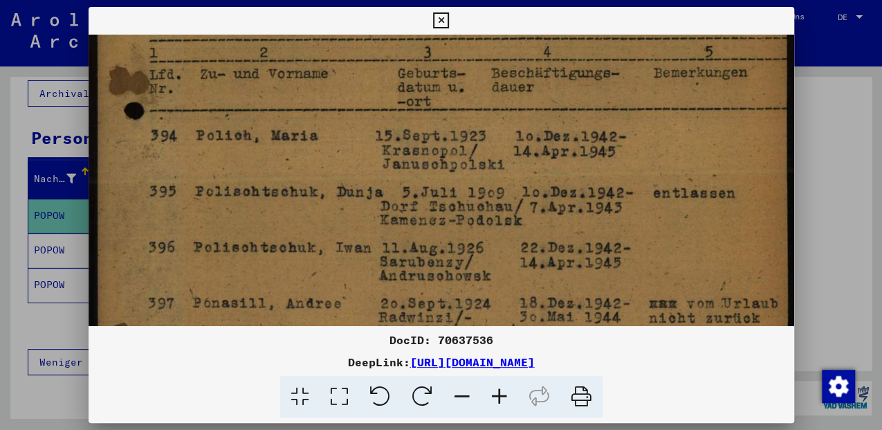
drag, startPoint x: 318, startPoint y: 232, endPoint x: 322, endPoint y: 163, distance: 69.3
click at [322, 166] on img at bounding box center [441, 251] width 705 height 985
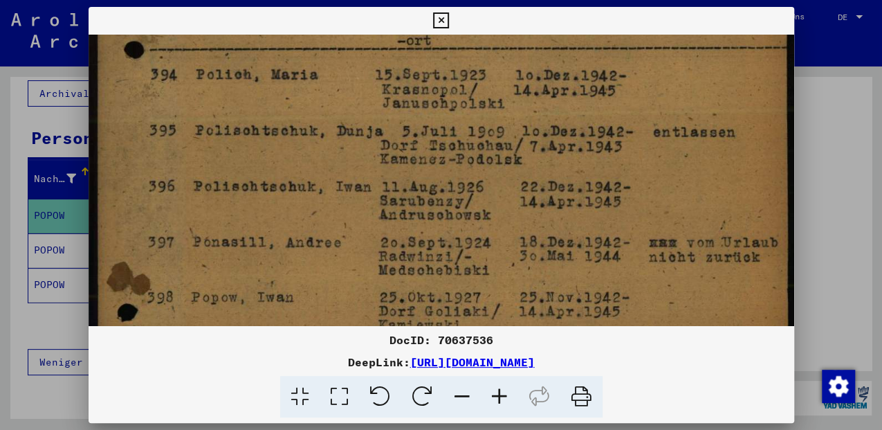
drag, startPoint x: 308, startPoint y: 268, endPoint x: 313, endPoint y: 172, distance: 97.0
click at [313, 173] on img at bounding box center [441, 190] width 705 height 985
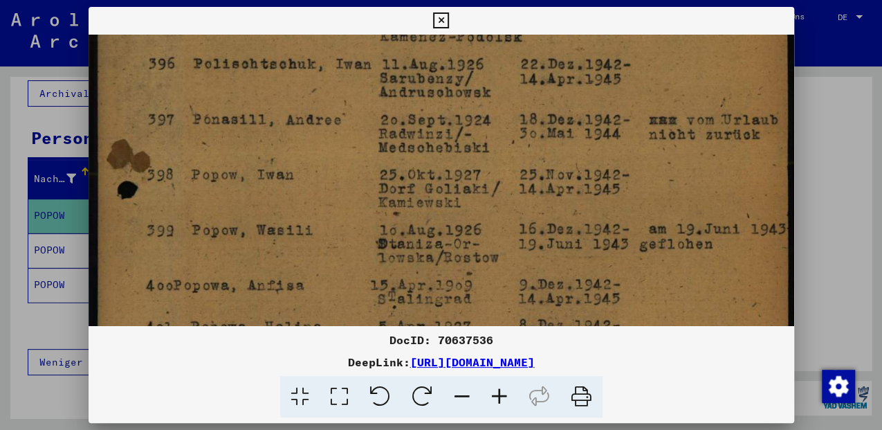
scroll to position [487, 0]
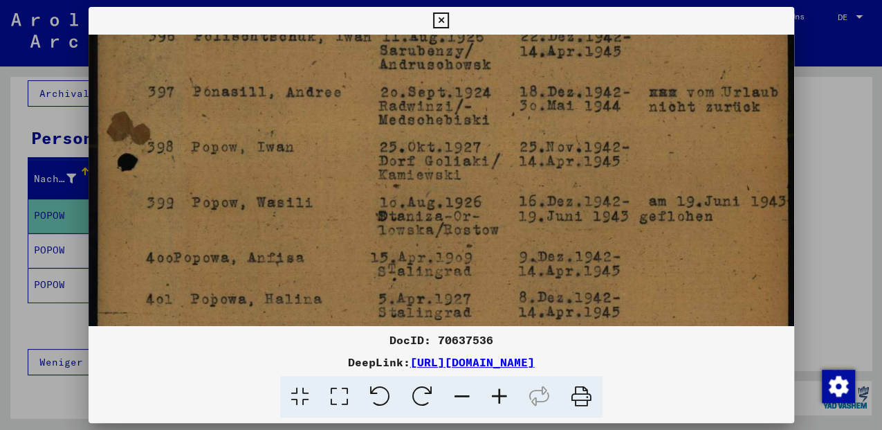
drag, startPoint x: 318, startPoint y: 277, endPoint x: 326, endPoint y: 171, distance: 106.8
click at [326, 171] on img at bounding box center [441, 40] width 705 height 985
click at [443, 17] on icon at bounding box center [441, 20] width 16 height 17
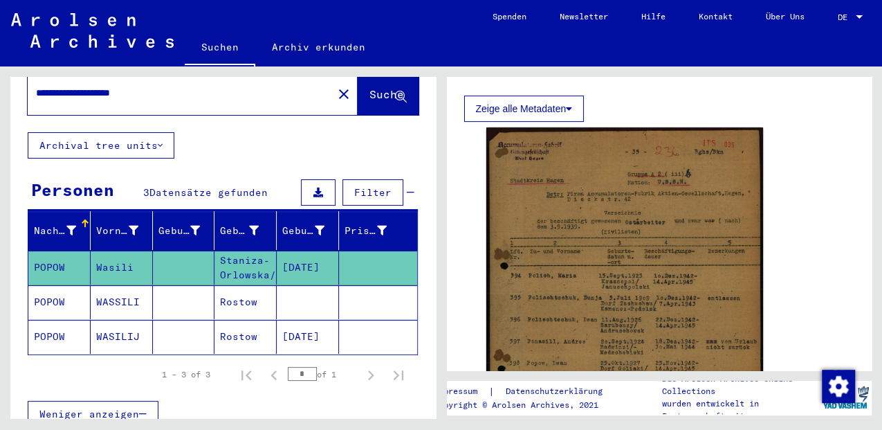
scroll to position [0, 0]
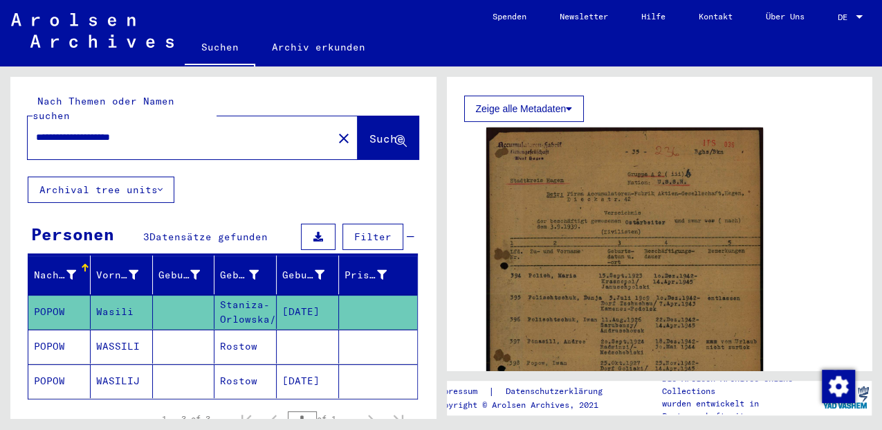
click at [335, 130] on mat-icon "close" at bounding box center [343, 138] width 17 height 17
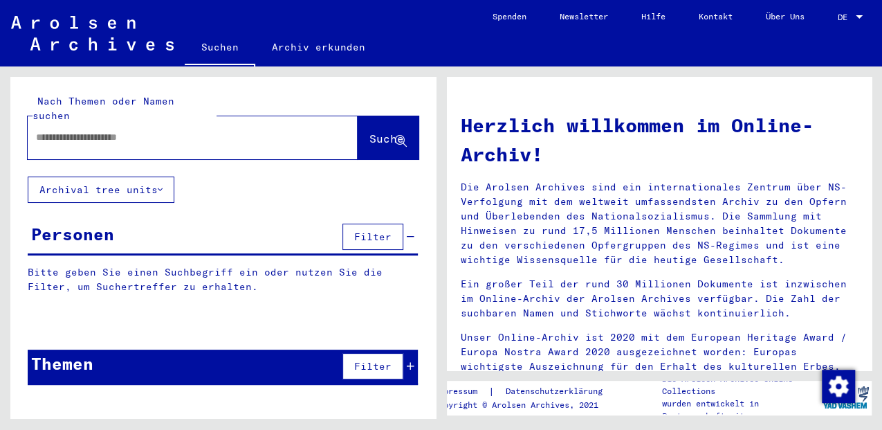
scroll to position [2, 0]
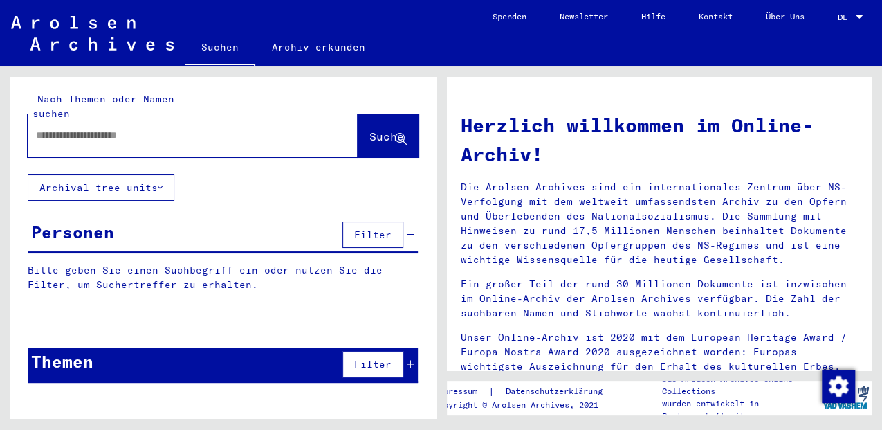
click at [228, 128] on input "text" at bounding box center [176, 135] width 280 height 15
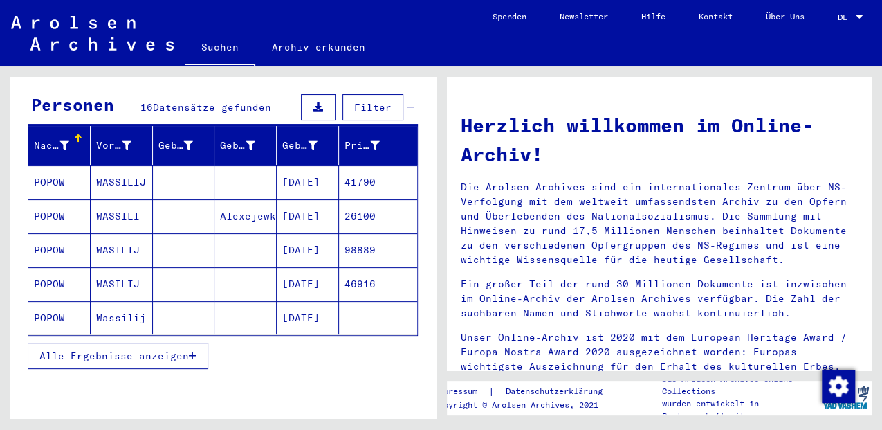
scroll to position [163, 0]
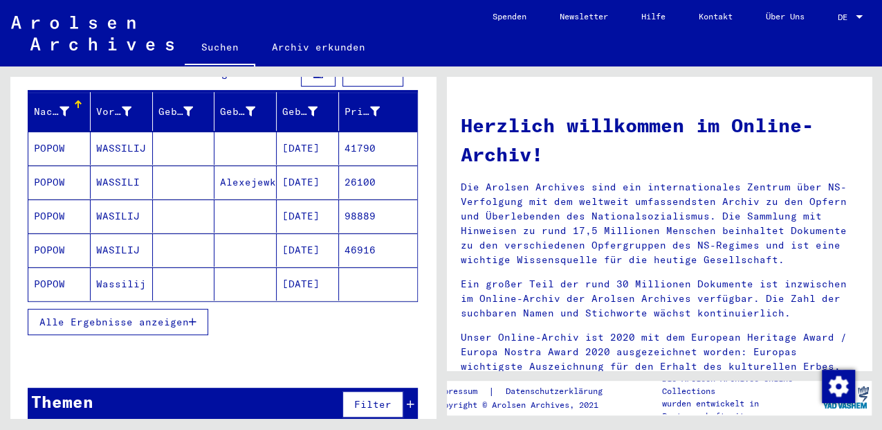
click at [193, 317] on icon "button" at bounding box center [193, 322] width 8 height 10
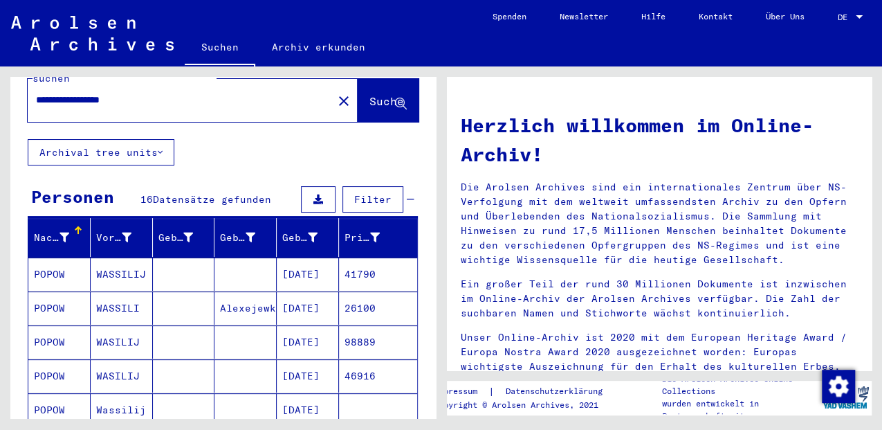
scroll to position [0, 0]
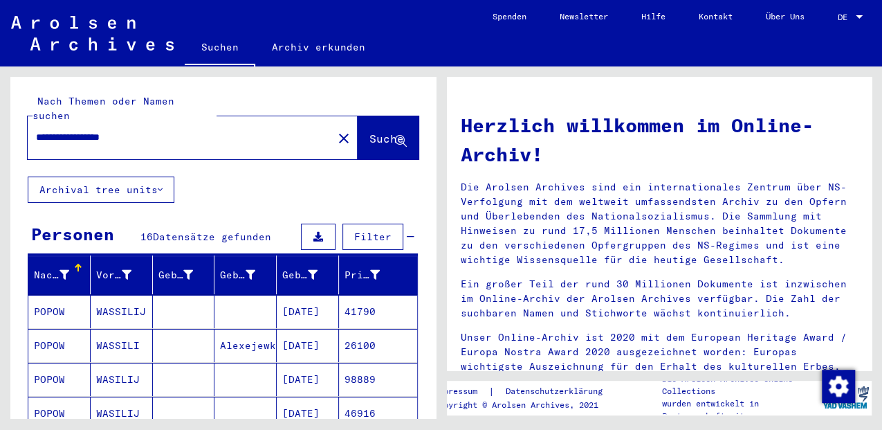
drag, startPoint x: 113, startPoint y: 120, endPoint x: 167, endPoint y: 124, distance: 53.4
click at [167, 130] on input "**********" at bounding box center [176, 137] width 280 height 15
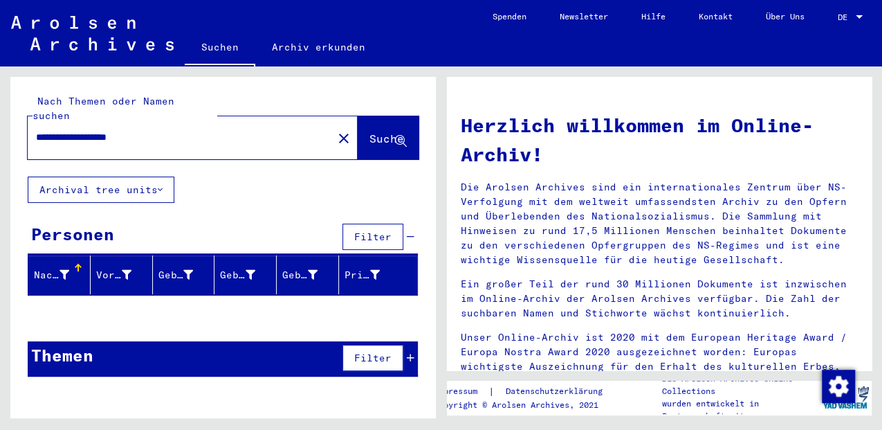
drag, startPoint x: 113, startPoint y: 120, endPoint x: 202, endPoint y: 111, distance: 89.7
click at [202, 122] on div "**********" at bounding box center [172, 137] width 288 height 31
type input "**********"
click at [369, 131] on span "Suche" at bounding box center [386, 138] width 35 height 14
click at [335, 130] on mat-icon "close" at bounding box center [343, 138] width 17 height 17
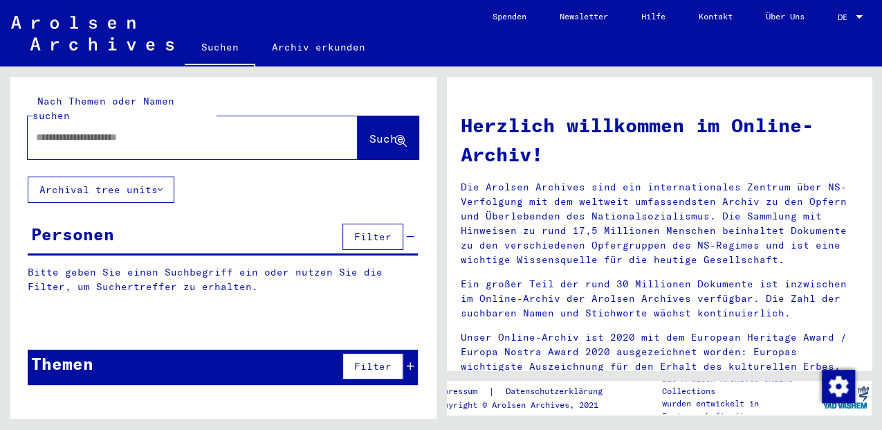
click at [105, 130] on input "text" at bounding box center [176, 137] width 280 height 15
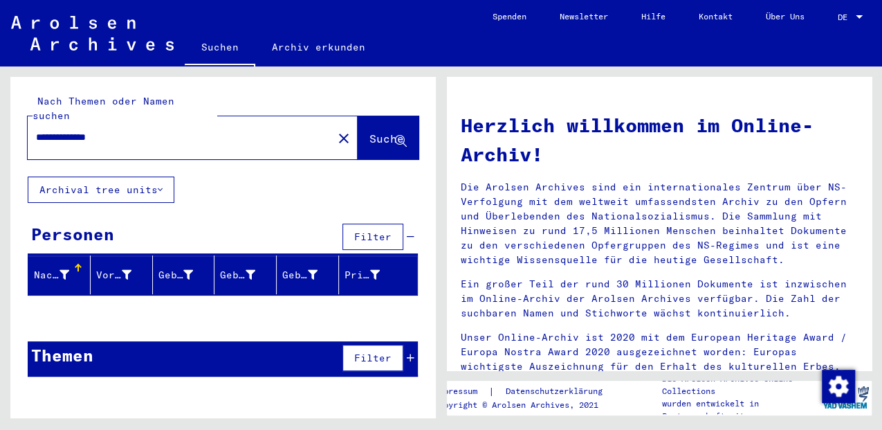
click at [69, 130] on input "**********" at bounding box center [176, 137] width 280 height 15
type input "**********"
click at [369, 131] on span "Suche" at bounding box center [386, 138] width 35 height 14
click at [335, 130] on mat-icon "close" at bounding box center [343, 138] width 17 height 17
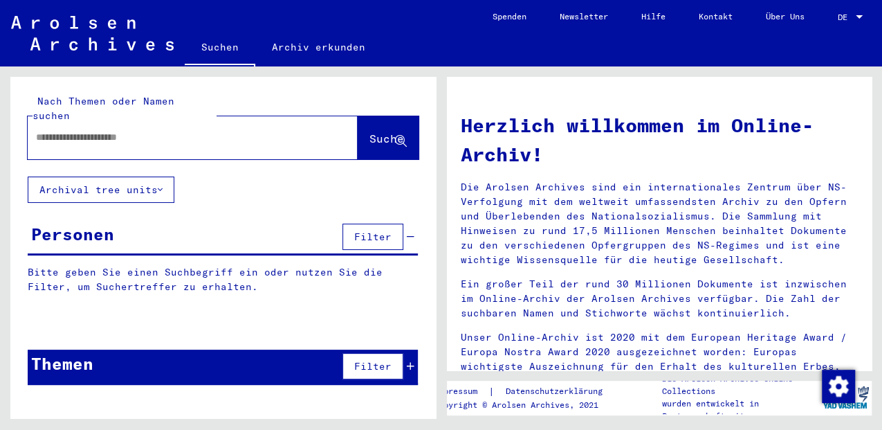
click at [176, 130] on input "text" at bounding box center [176, 137] width 280 height 15
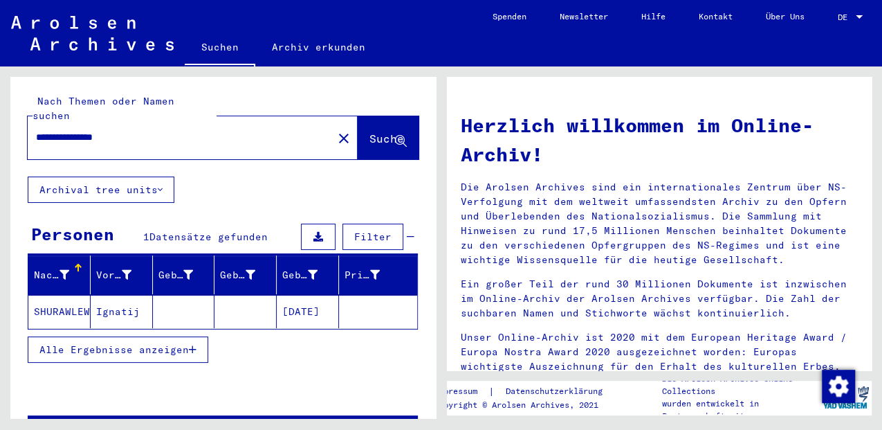
click at [192, 344] on icon "button" at bounding box center [193, 349] width 8 height 10
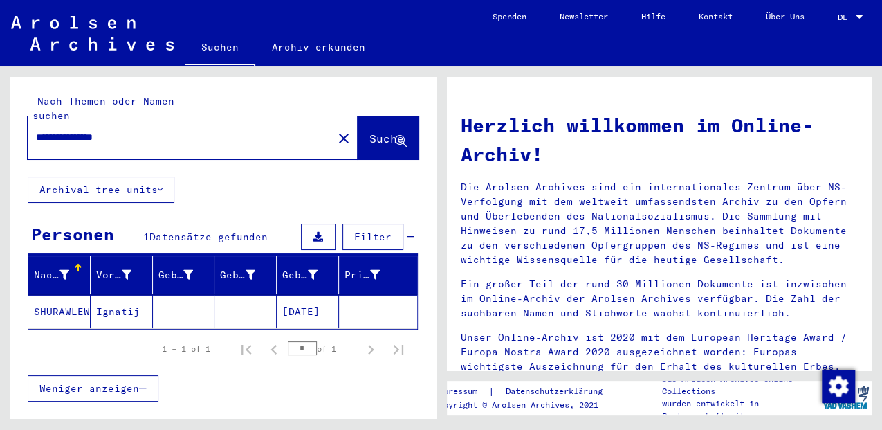
click at [121, 295] on mat-cell "Ignatij" at bounding box center [122, 311] width 62 height 33
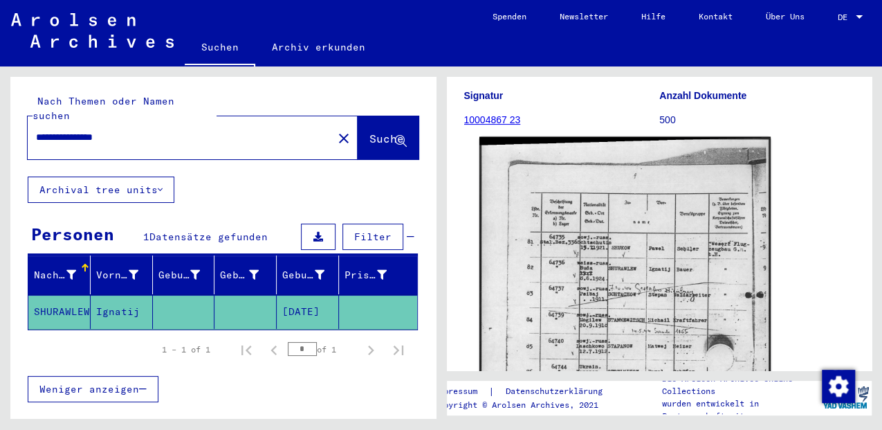
scroll to position [184, 0]
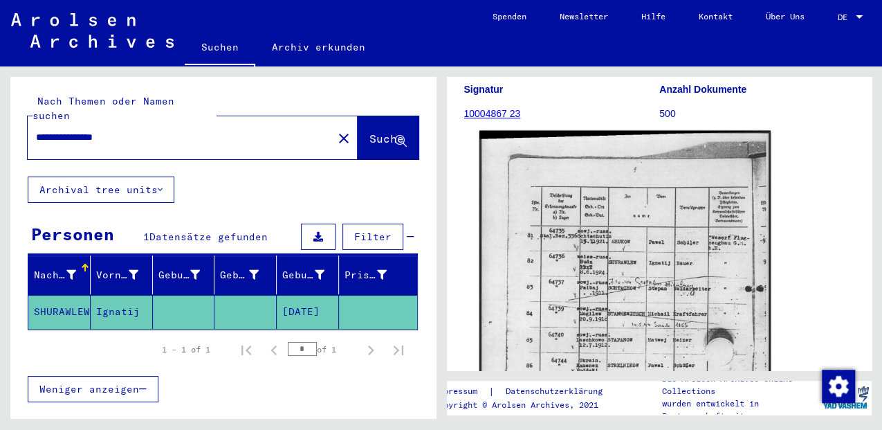
click at [559, 281] on img at bounding box center [624, 337] width 291 height 412
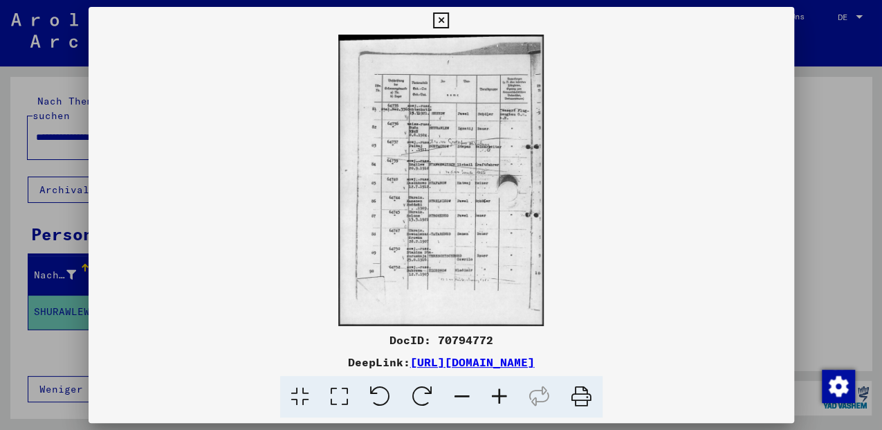
click at [343, 399] on icon at bounding box center [339, 397] width 39 height 42
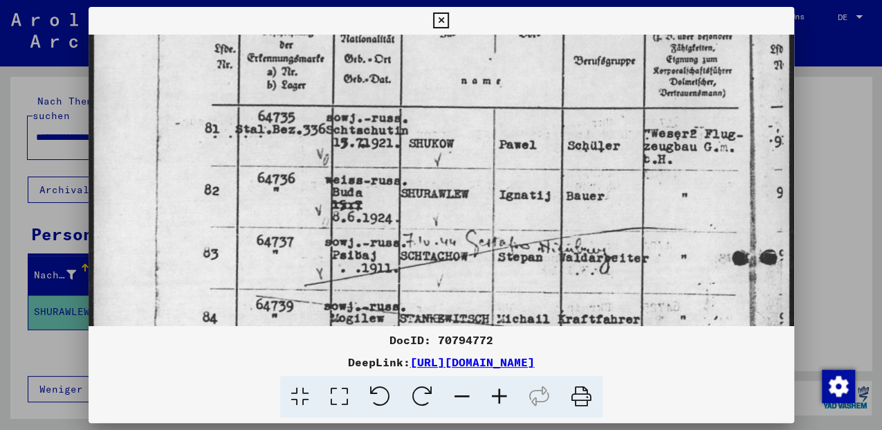
scroll to position [171, 0]
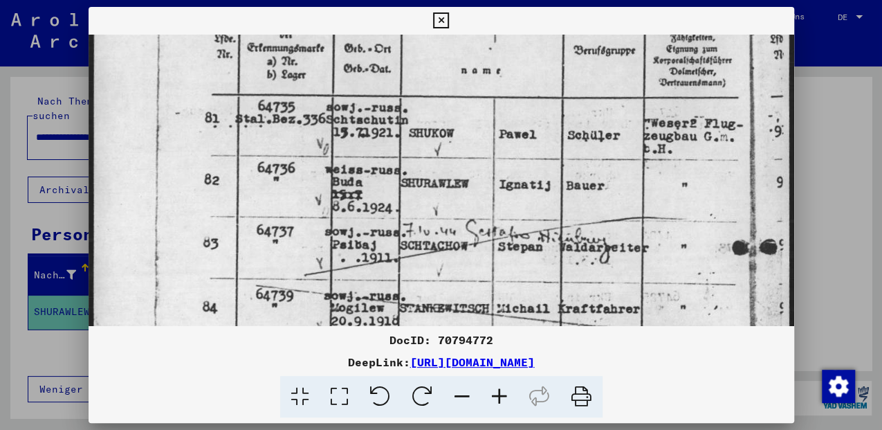
drag, startPoint x: 360, startPoint y: 290, endPoint x: 297, endPoint y: 124, distance: 177.3
click at [297, 124] on img at bounding box center [441, 362] width 705 height 997
click at [444, 18] on icon at bounding box center [441, 20] width 16 height 17
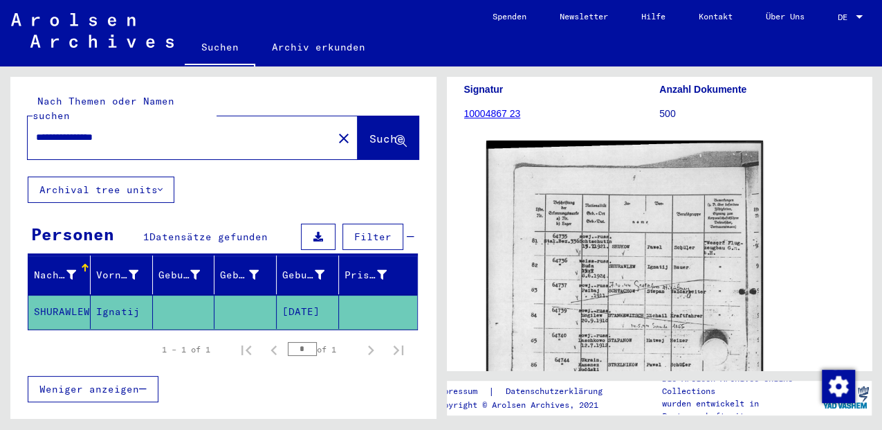
drag, startPoint x: 98, startPoint y: 124, endPoint x: 139, endPoint y: 120, distance: 41.1
click at [139, 130] on input "**********" at bounding box center [180, 137] width 288 height 15
type input "**********"
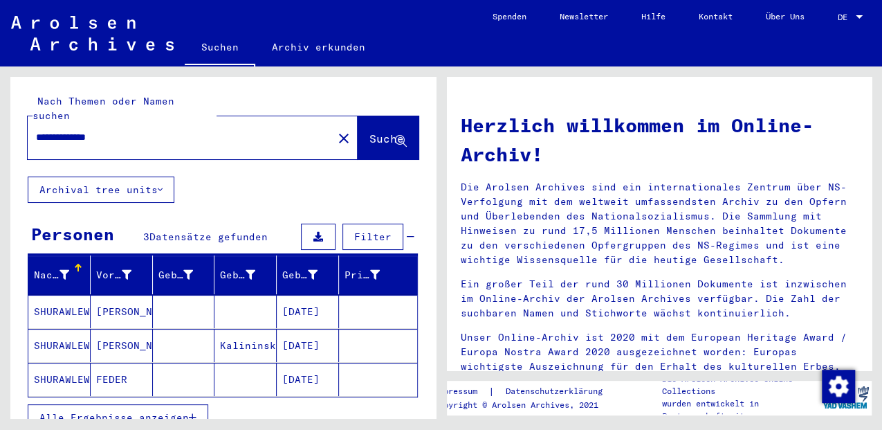
click at [194, 412] on icon "button" at bounding box center [193, 417] width 8 height 10
click at [82, 130] on input "**********" at bounding box center [176, 137] width 280 height 15
click at [77, 130] on input "**********" at bounding box center [176, 137] width 280 height 15
drag, startPoint x: 95, startPoint y: 120, endPoint x: 145, endPoint y: 122, distance: 49.8
click at [145, 130] on input "**********" at bounding box center [176, 137] width 280 height 15
